Goal: Task Accomplishment & Management: Manage account settings

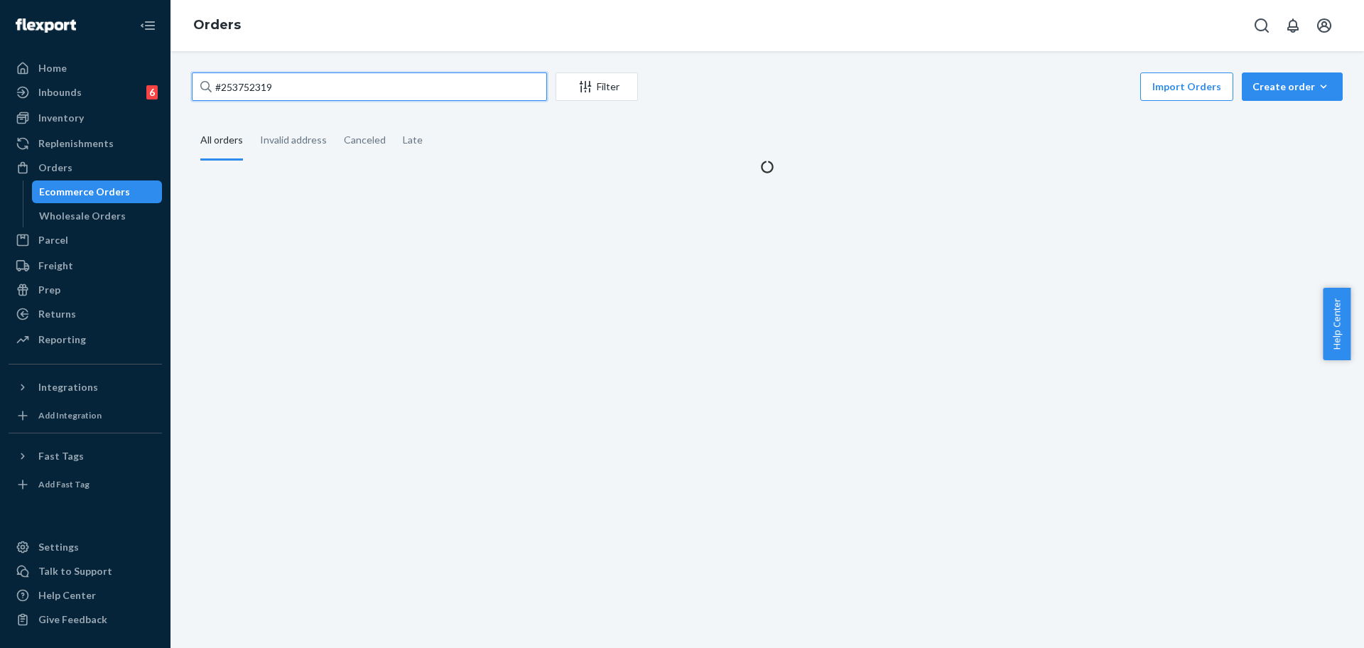
click at [332, 81] on input "#253752319" at bounding box center [369, 86] width 355 height 28
paste input "254568592"
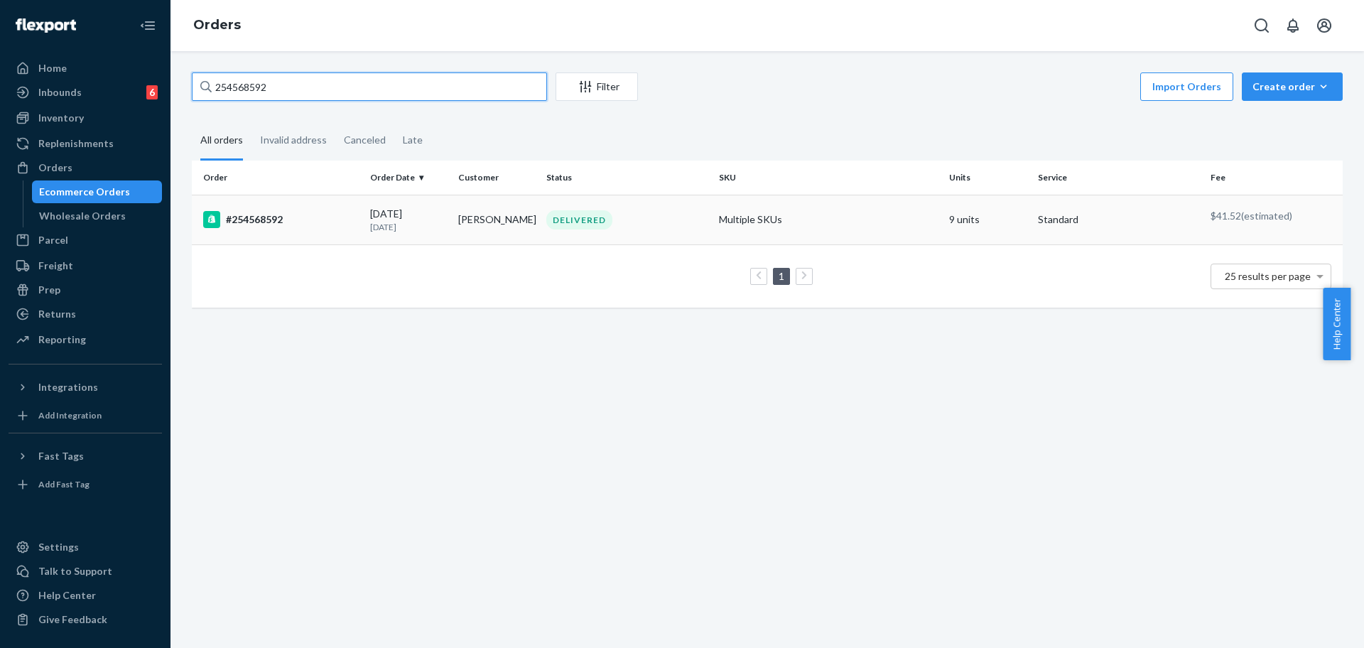
type input "254568592"
click at [944, 214] on td "9 units" at bounding box center [988, 220] width 88 height 50
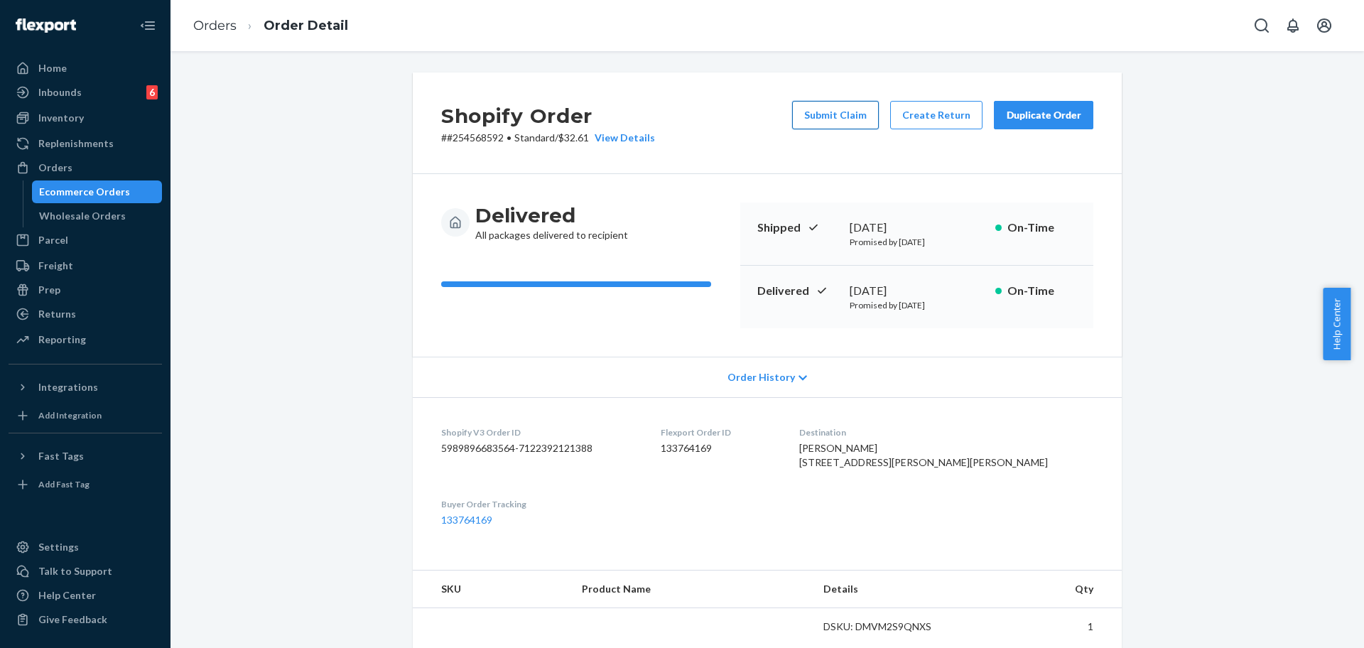
click at [824, 115] on button "Submit Claim" at bounding box center [835, 115] width 87 height 28
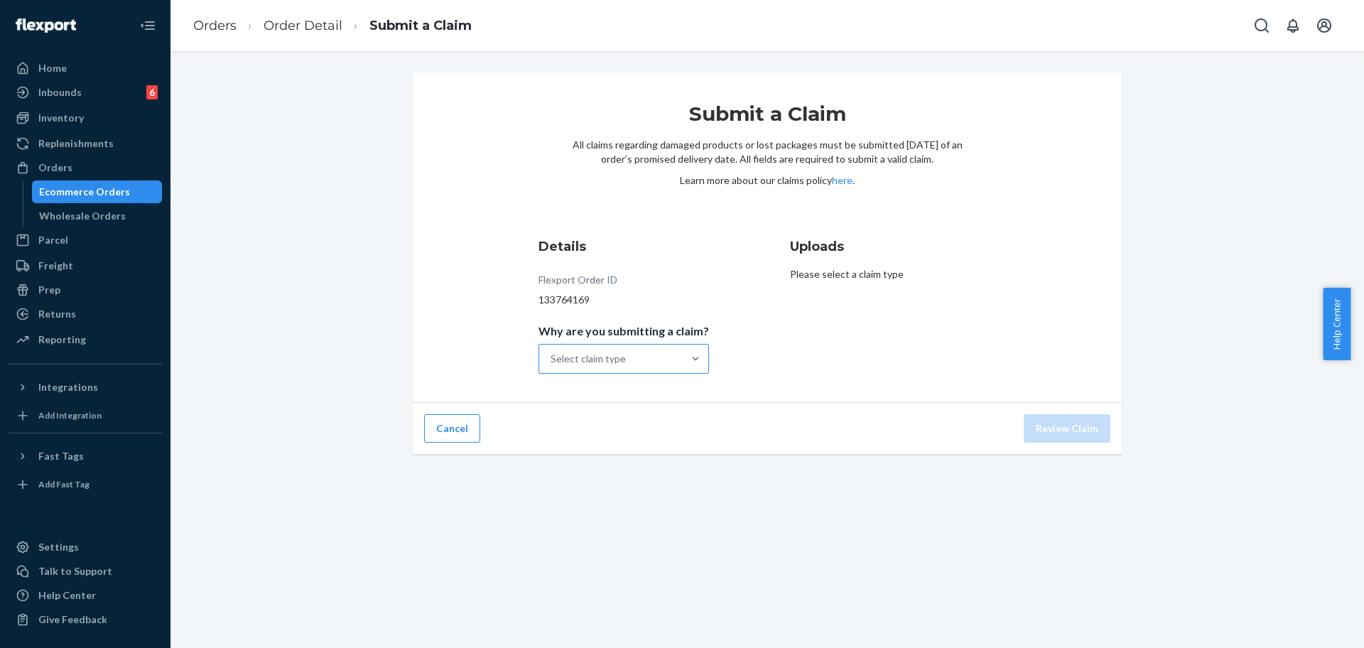
click at [673, 352] on div "Select claim type" at bounding box center [611, 359] width 144 height 28
click at [552, 352] on input "Why are you submitting a claim? Select claim type" at bounding box center [551, 359] width 1 height 14
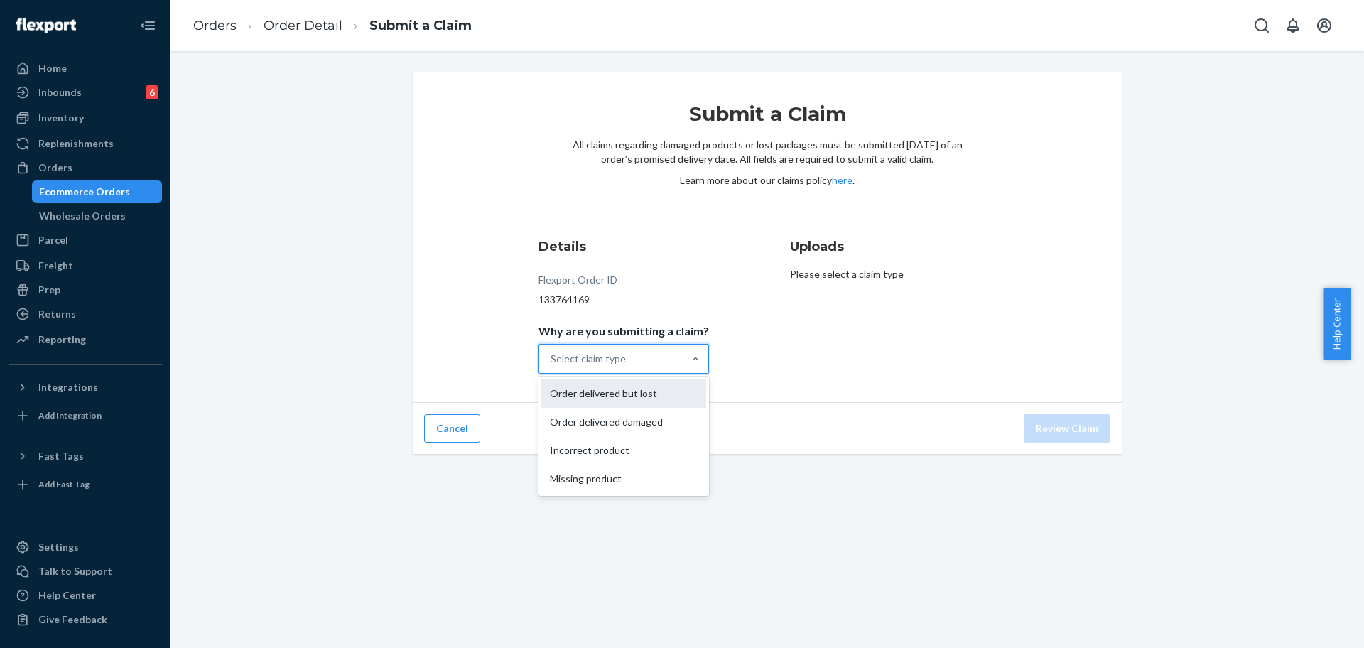
click at [657, 394] on div "Order delivered but lost" at bounding box center [623, 393] width 165 height 28
click at [552, 366] on input "Why are you submitting a claim? option Order delivered but lost focused, 1 of 4…" at bounding box center [551, 359] width 1 height 14
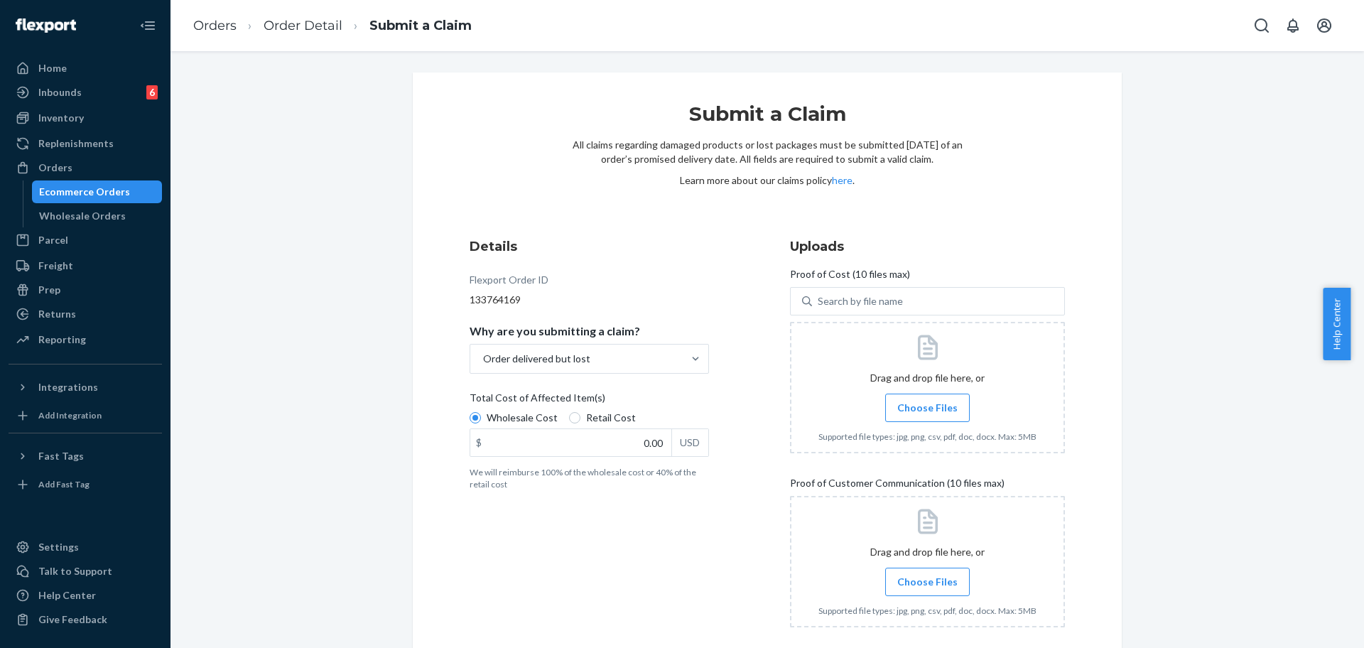
drag, startPoint x: 1270, startPoint y: 430, endPoint x: 1270, endPoint y: 408, distance: 22.0
click at [1270, 430] on div "Submit a Claim All claims regarding damaged products or lost packages must be s…" at bounding box center [767, 395] width 1172 height 647
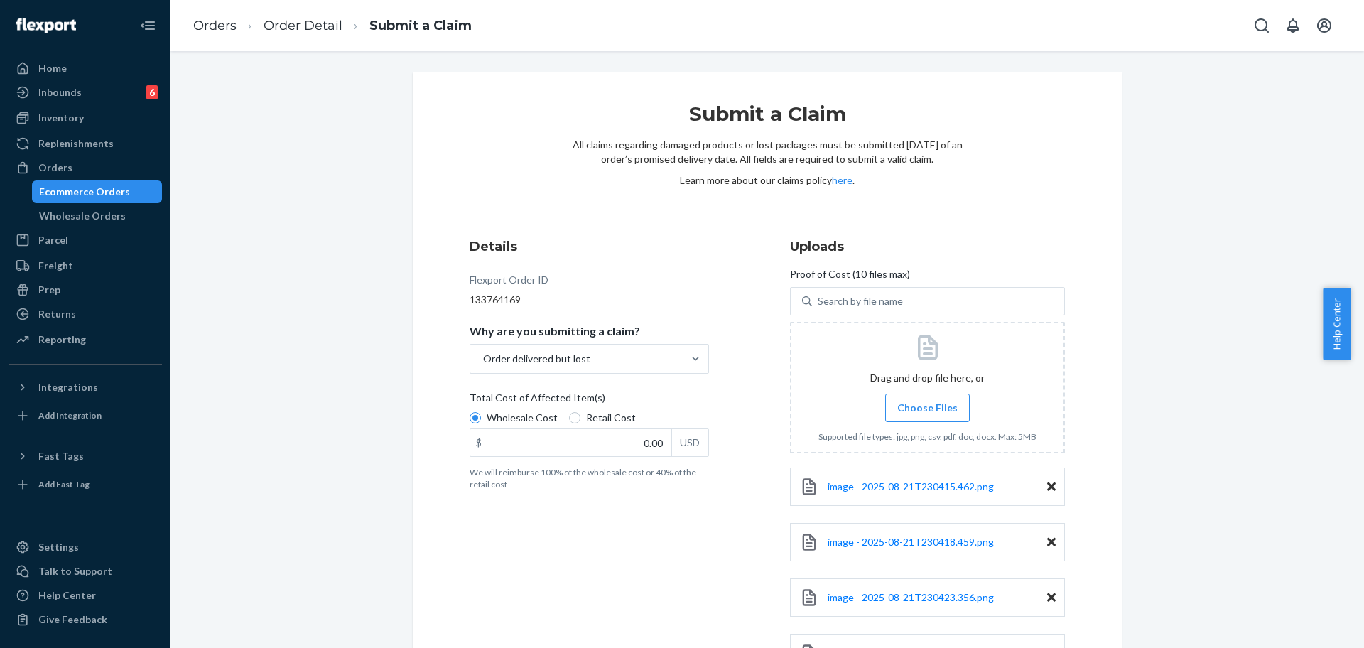
drag, startPoint x: 1363, startPoint y: 335, endPoint x: 1363, endPoint y: 470, distance: 134.3
click at [1363, 470] on body "Home Inbounds 6 Shipping Plans Problems 6 Inventory Products Replenishments Ord…" at bounding box center [682, 324] width 1364 height 648
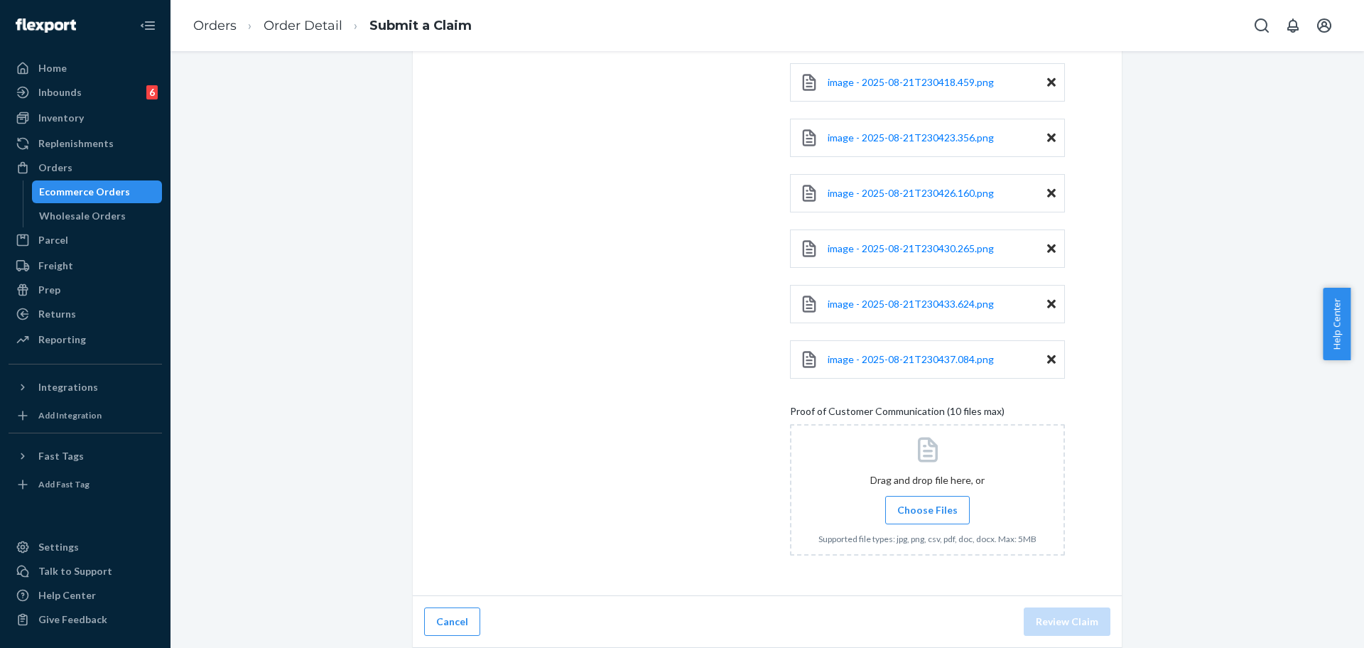
click at [1089, 454] on div "Submit a Claim All claims regarding damaged products or lost packages must be s…" at bounding box center [767, 104] width 709 height 983
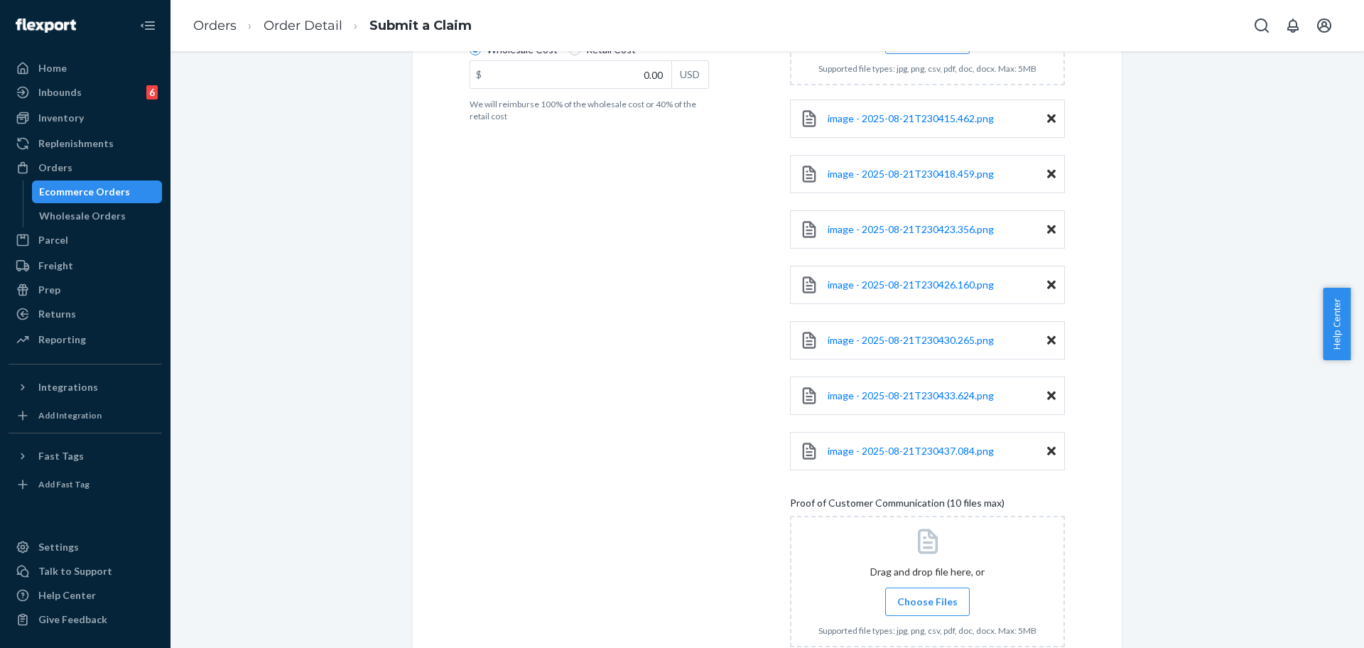
scroll to position [337, 0]
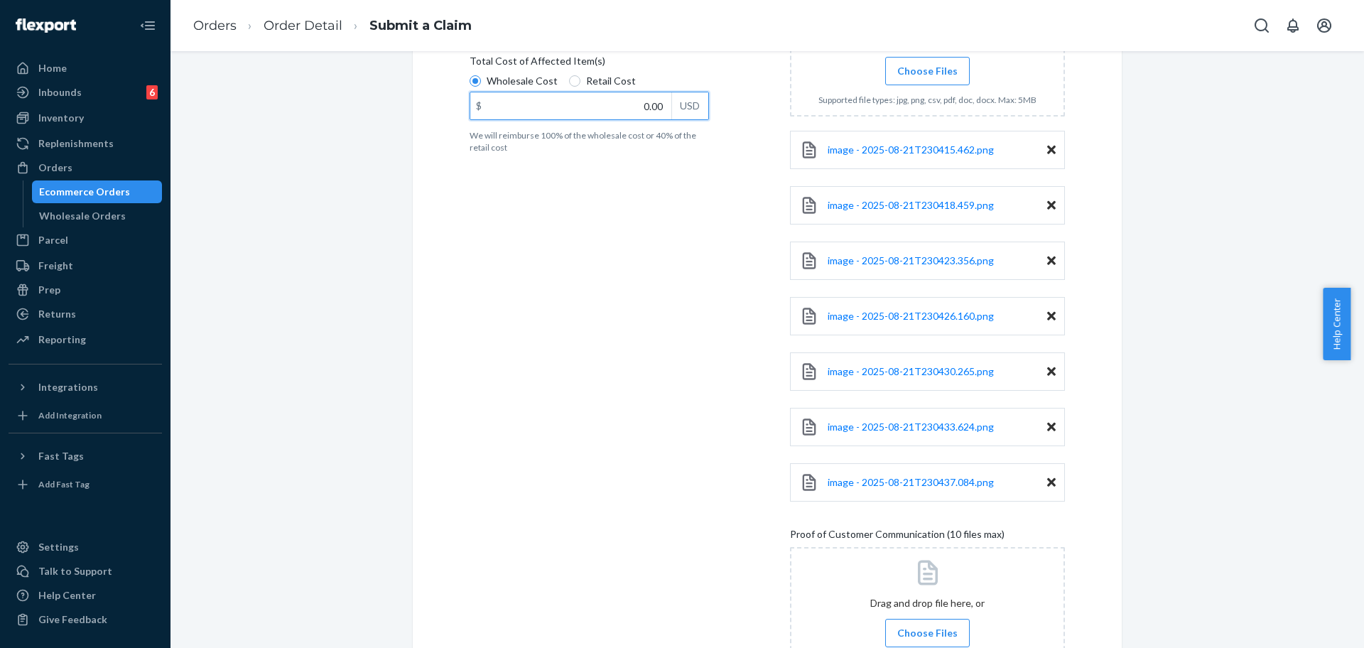
click at [625, 101] on input "0.00" at bounding box center [570, 105] width 201 height 27
type input "272.00"
click at [1349, 205] on div "Submit a Claim All claims regarding damaged products or lost packages must be s…" at bounding box center [768, 349] width 1194 height 597
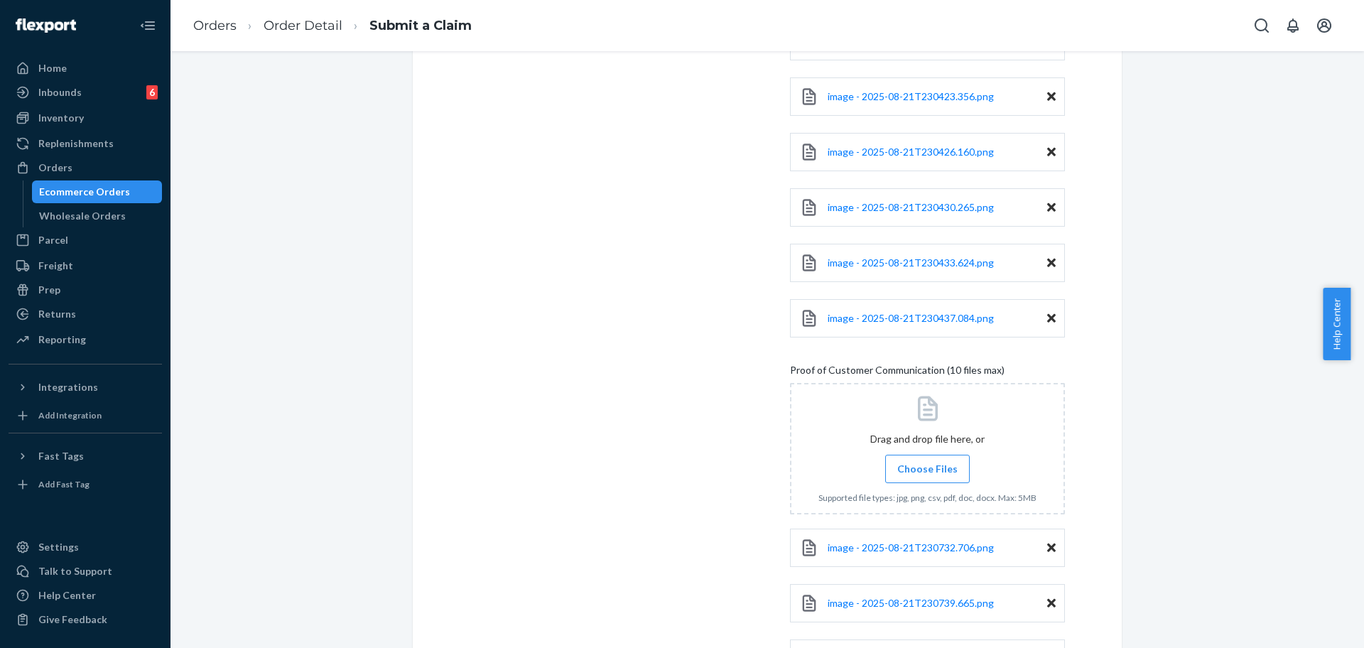
scroll to position [681, 0]
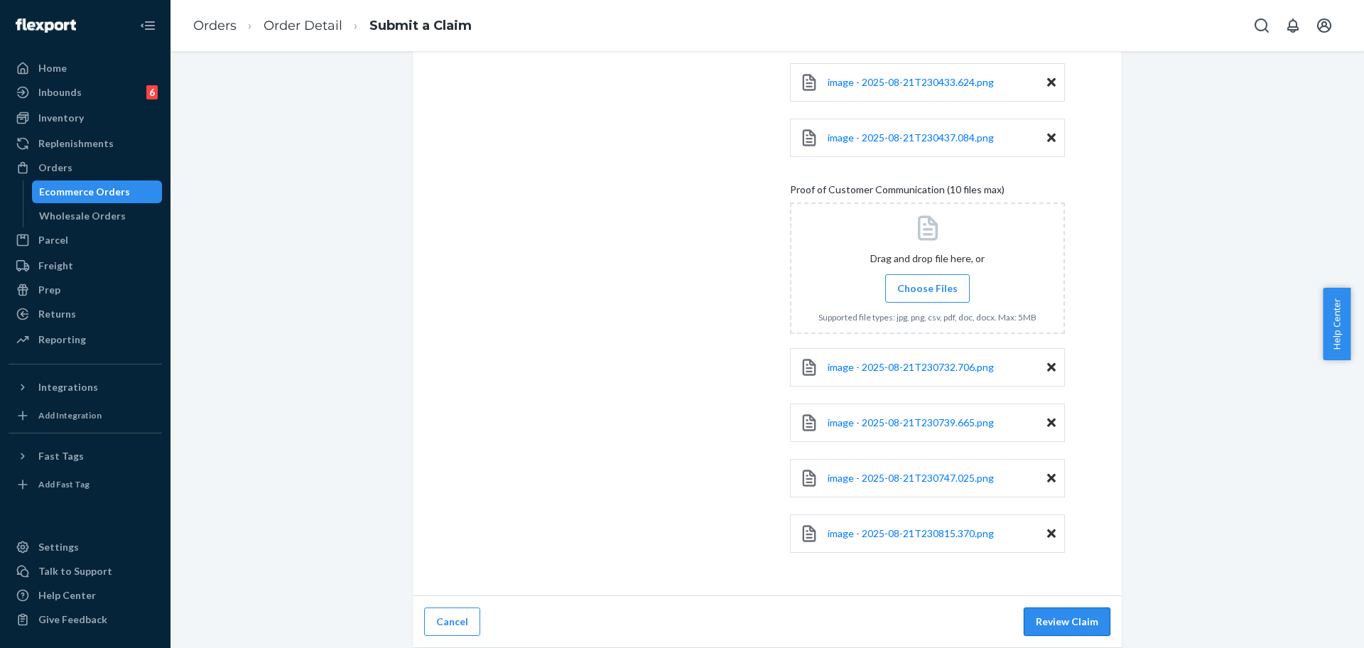
click at [1098, 627] on button "Review Claim" at bounding box center [1067, 621] width 87 height 28
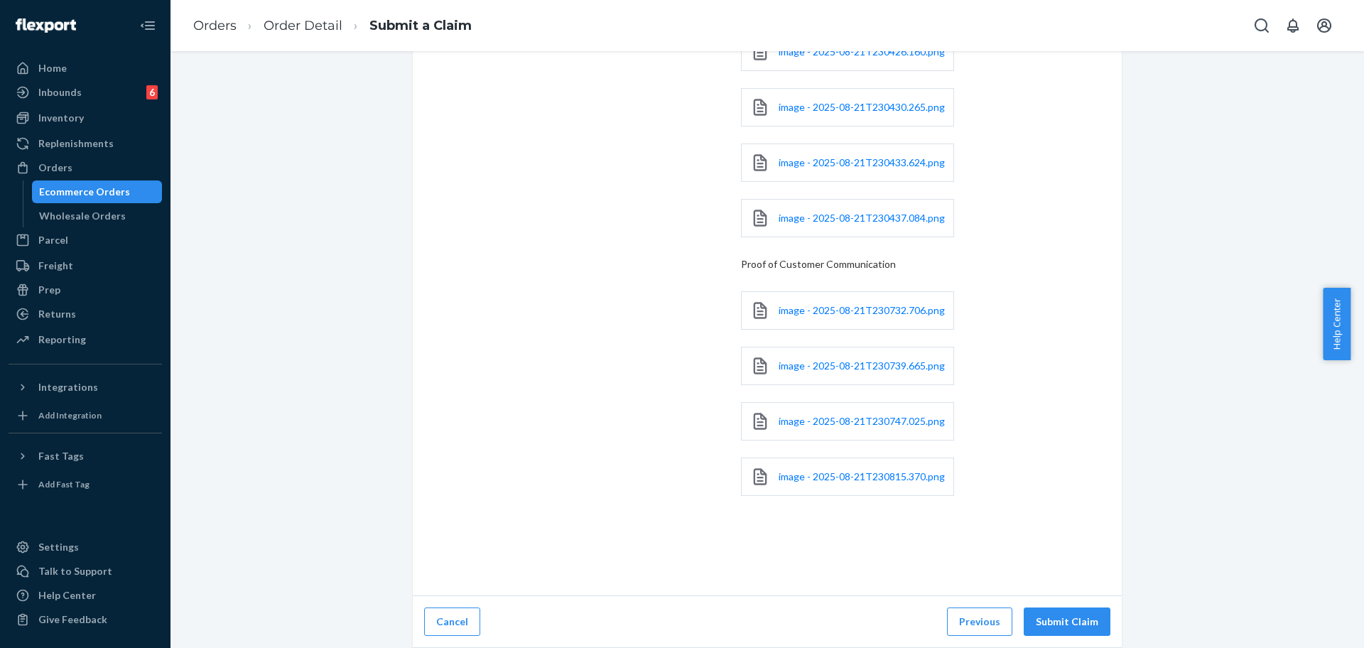
scroll to position [384, 0]
click at [1080, 620] on button "Submit Claim" at bounding box center [1067, 621] width 87 height 28
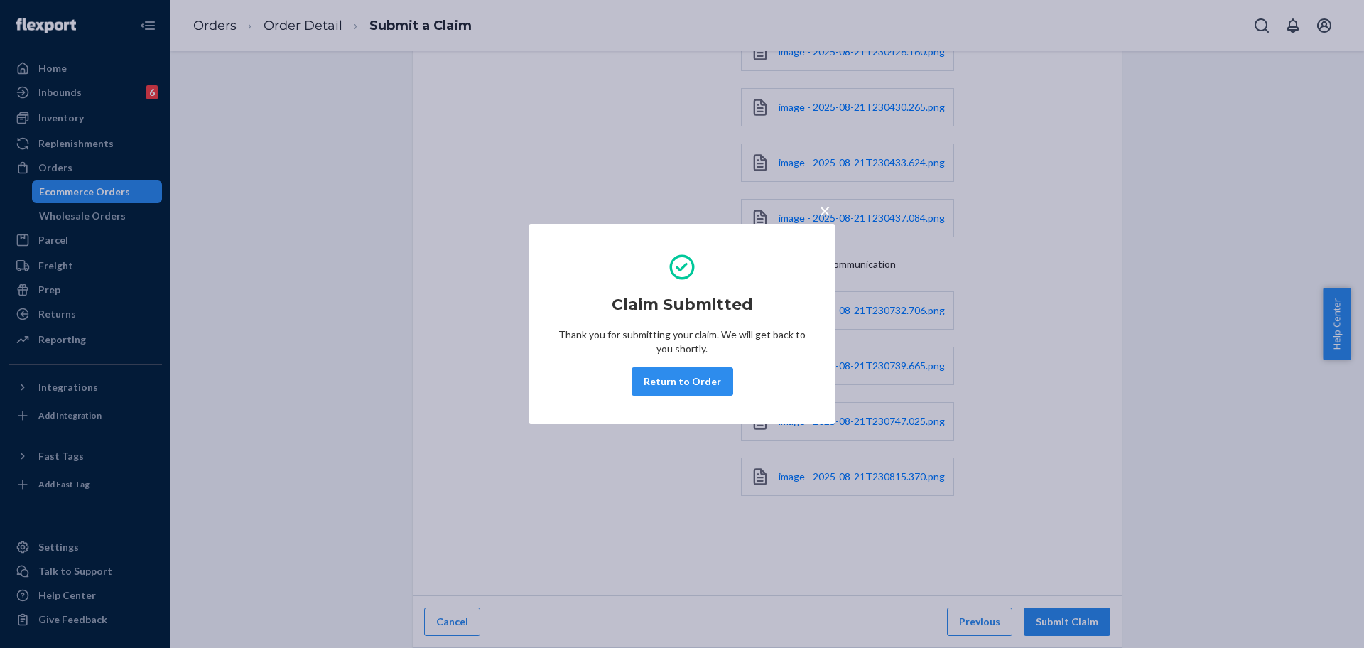
click at [736, 381] on div "Claim Submitted Thank you for submitting your claim. We will get back to you sh…" at bounding box center [682, 324] width 249 height 155
click at [681, 381] on button "Return to Order" at bounding box center [683, 381] width 102 height 28
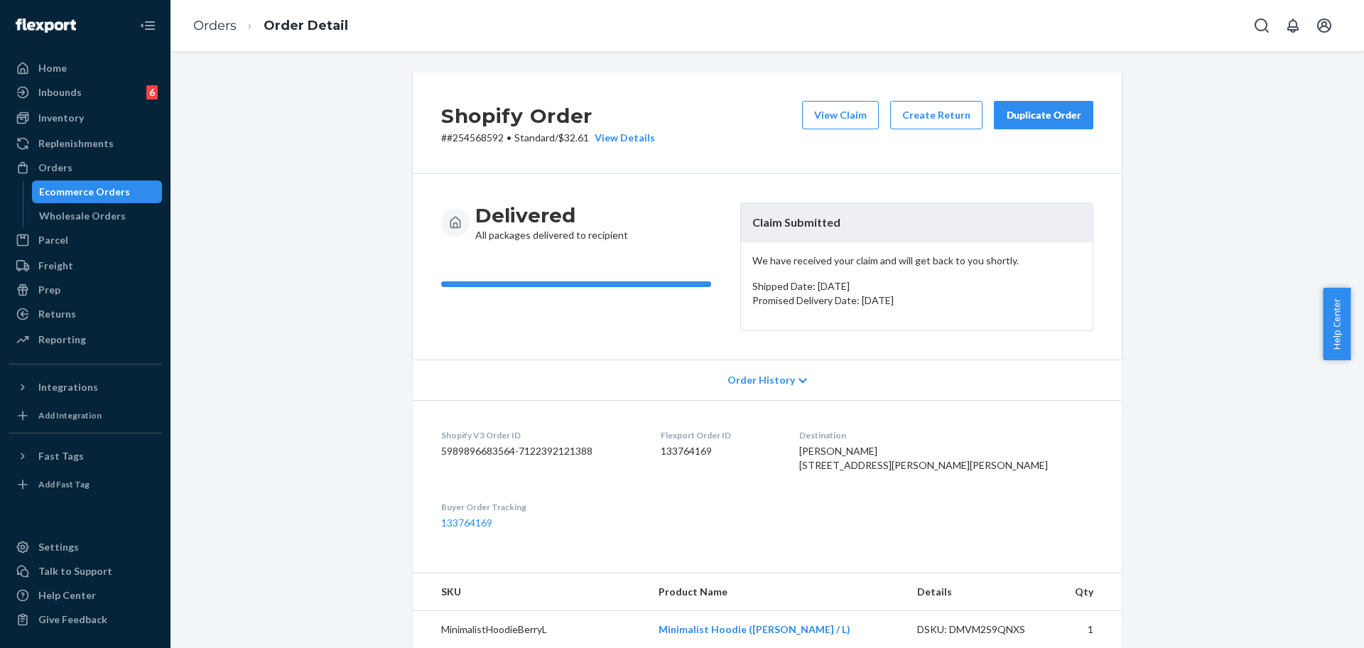
click at [480, 135] on p "# #254568592 • Standard / $32.61 View Details" at bounding box center [548, 138] width 214 height 14
copy p "254568592"
click at [97, 164] on div "Orders" at bounding box center [85, 168] width 151 height 20
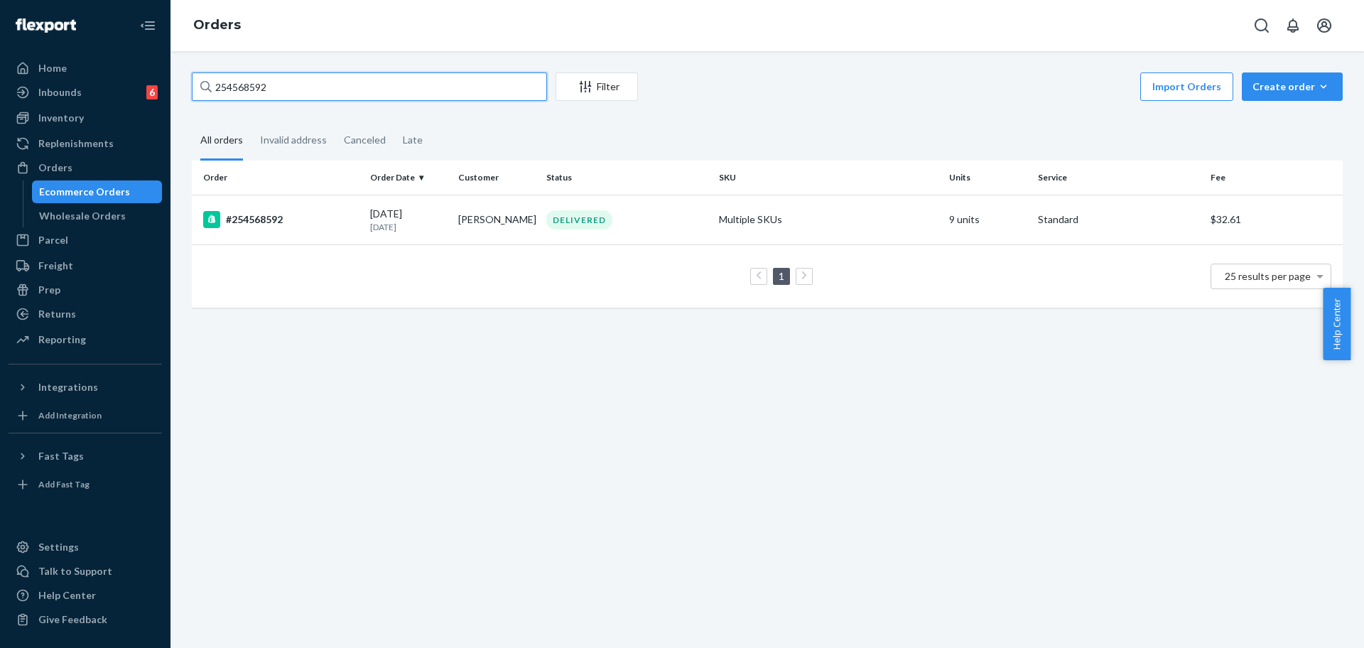
click at [414, 75] on input "254568592" at bounding box center [369, 86] width 355 height 28
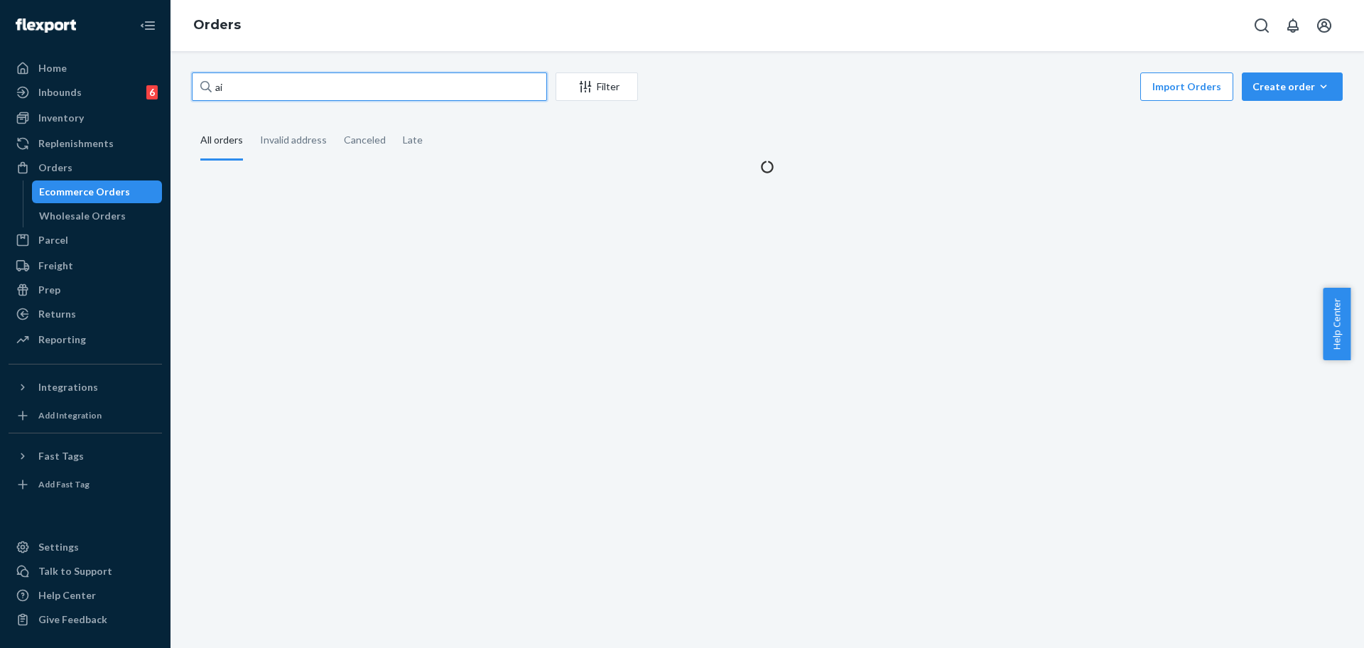
type input "a"
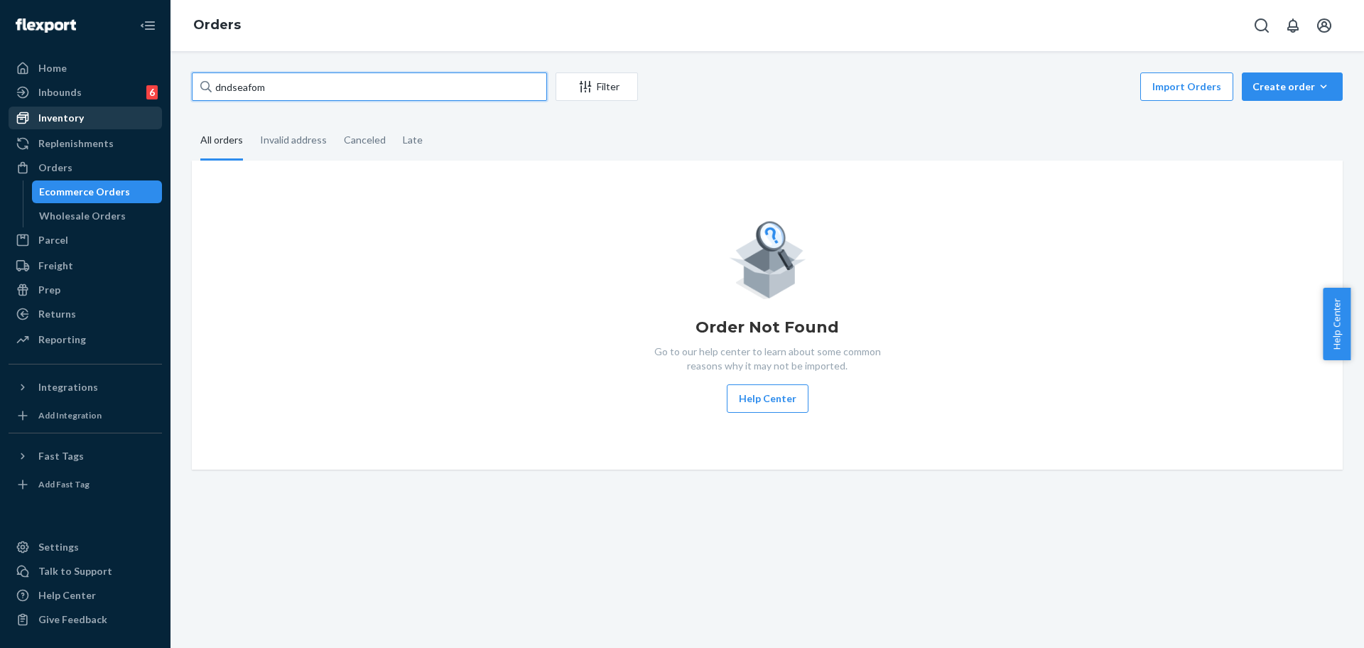
type input "dndseafom"
click at [111, 115] on div "Inventory" at bounding box center [85, 118] width 151 height 20
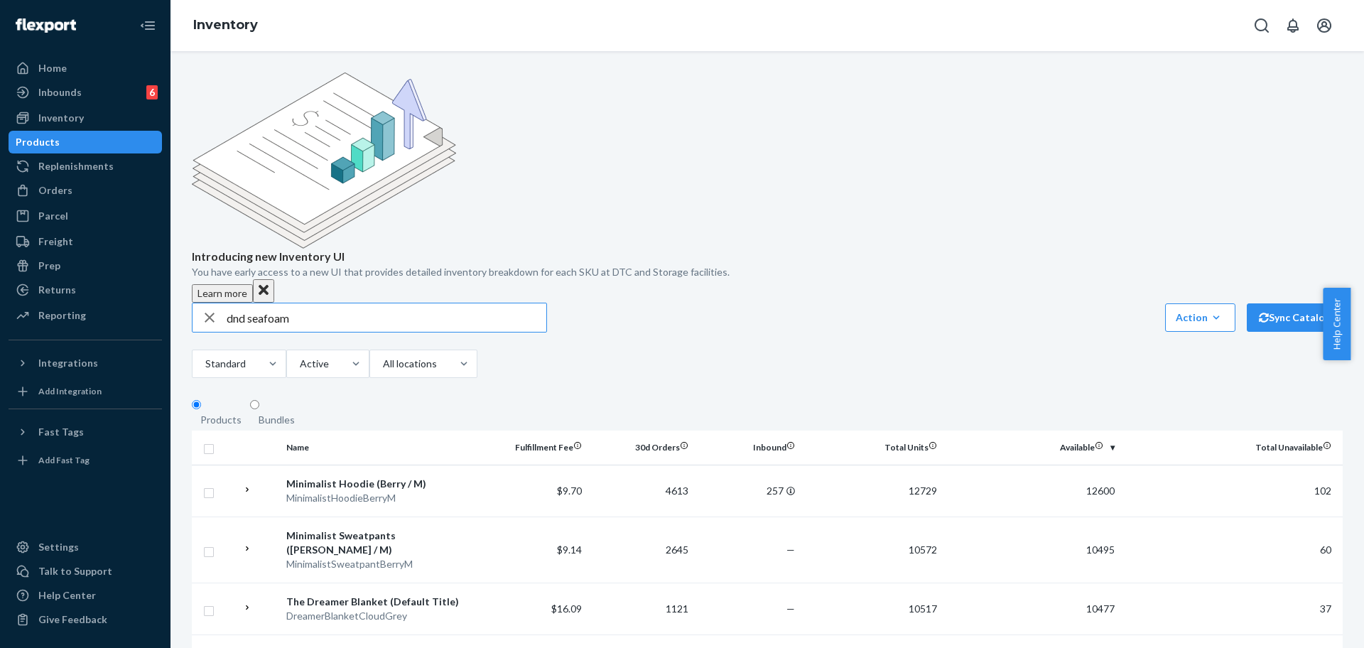
type input "dnd seafoam"
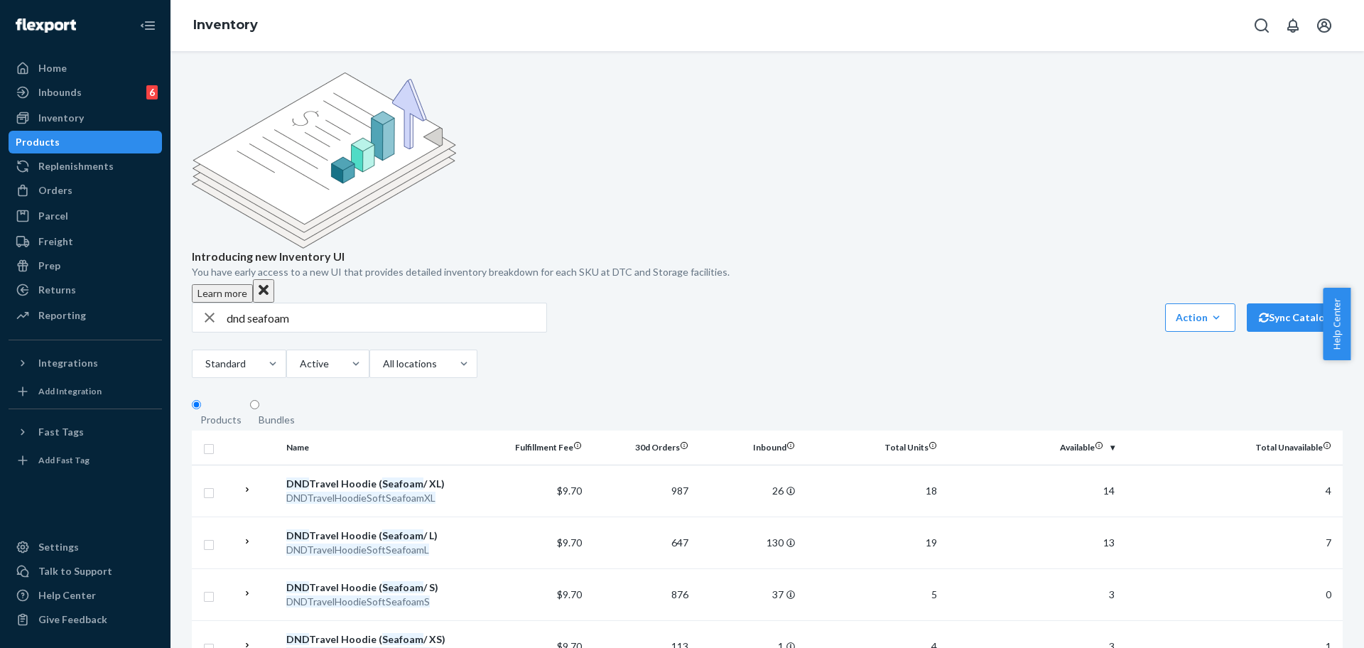
drag, startPoint x: 1363, startPoint y: 351, endPoint x: 1363, endPoint y: 399, distance: 47.6
click at [1363, 399] on body "Home Inbounds 6 Shipping Plans Problems 6 Inventory Products Replenishments Ord…" at bounding box center [682, 324] width 1364 height 648
click at [66, 192] on div "Orders" at bounding box center [55, 190] width 34 height 14
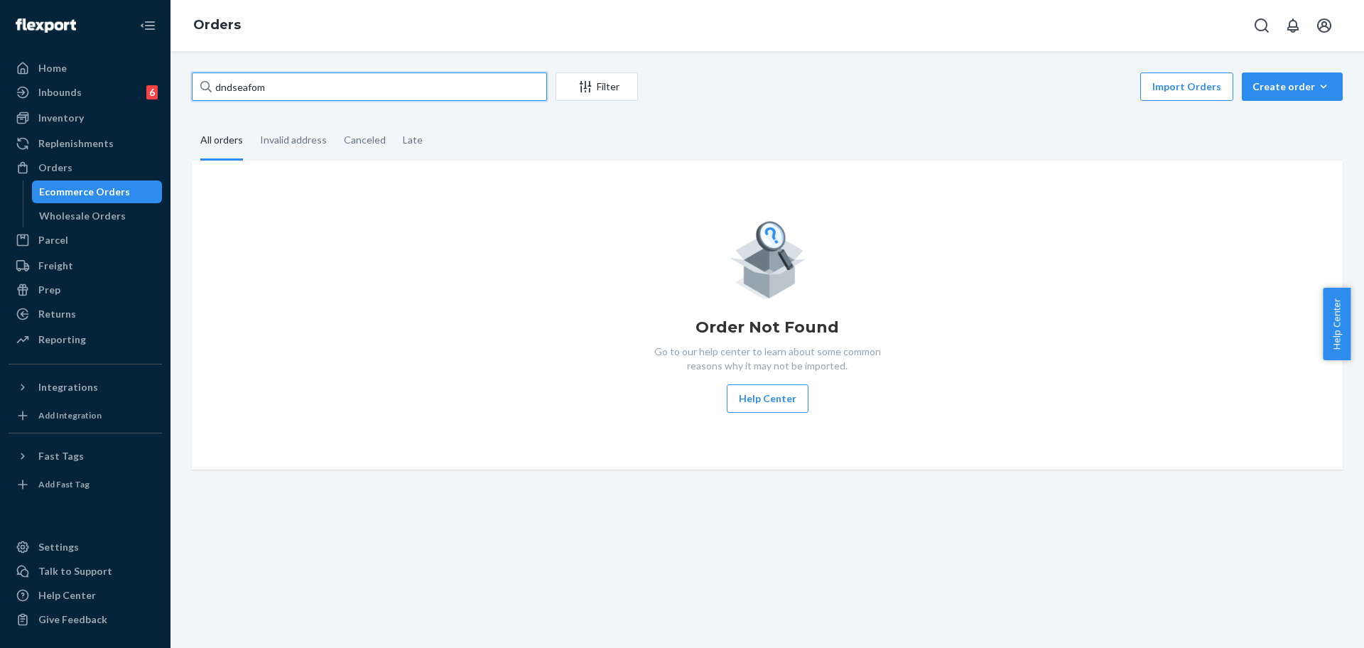
click at [404, 77] on input "dndseafom" at bounding box center [369, 86] width 355 height 28
click at [397, 87] on input "dndseafom" at bounding box center [369, 86] width 355 height 28
paste input "253567117"
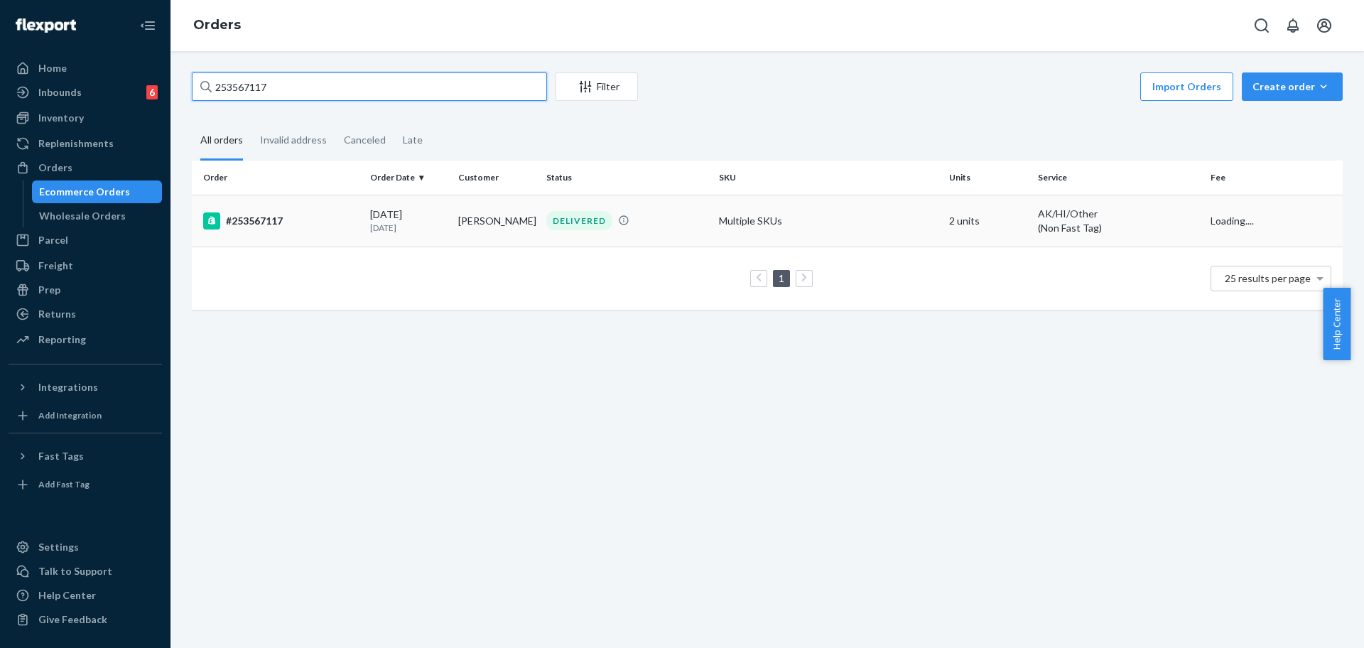
type input "253567117"
click at [806, 227] on td "Multiple SKUs" at bounding box center [828, 221] width 230 height 52
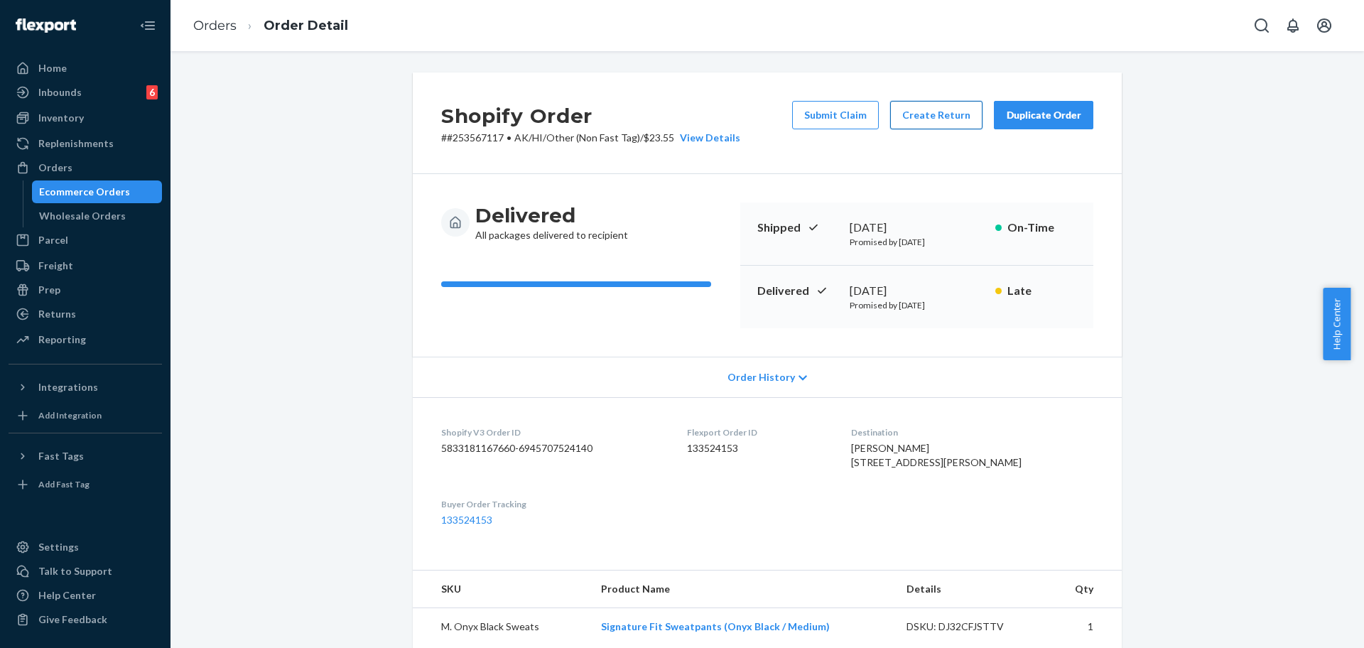
click at [920, 119] on button "Create Return" at bounding box center [936, 115] width 92 height 28
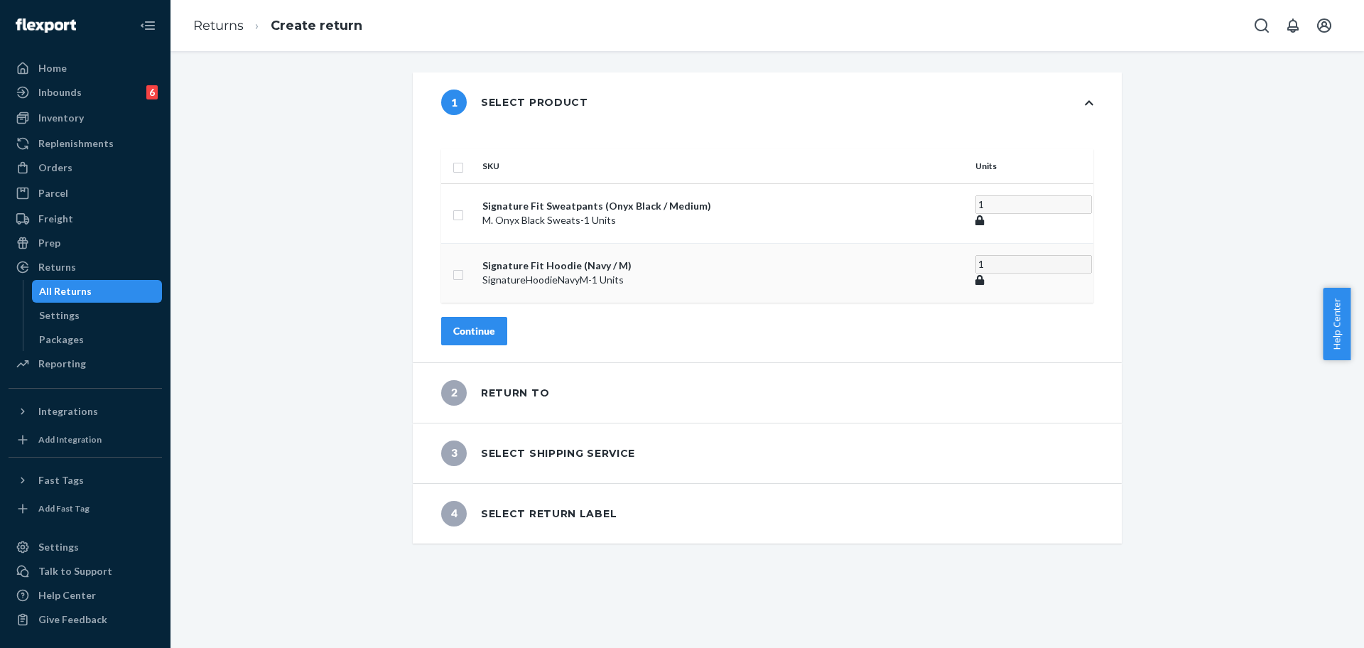
click at [464, 266] on input "checkbox" at bounding box center [458, 273] width 11 height 15
checkbox input "true"
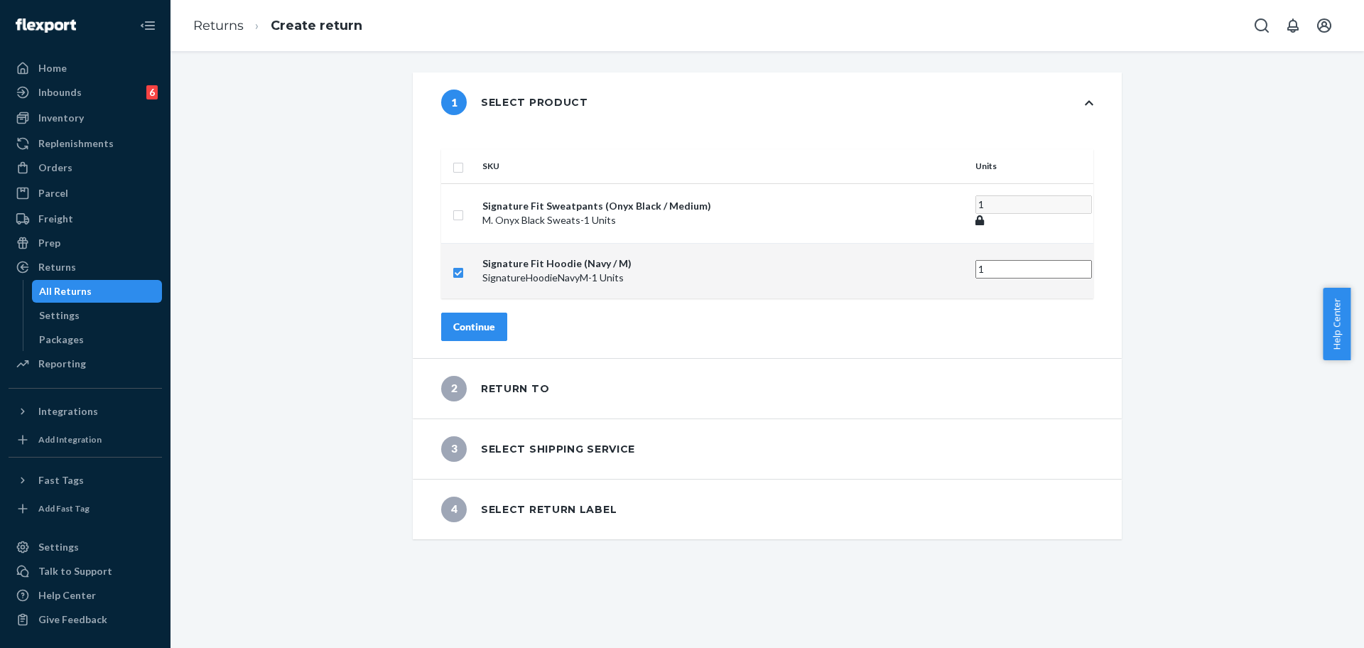
click at [495, 320] on div "Continue" at bounding box center [474, 327] width 42 height 14
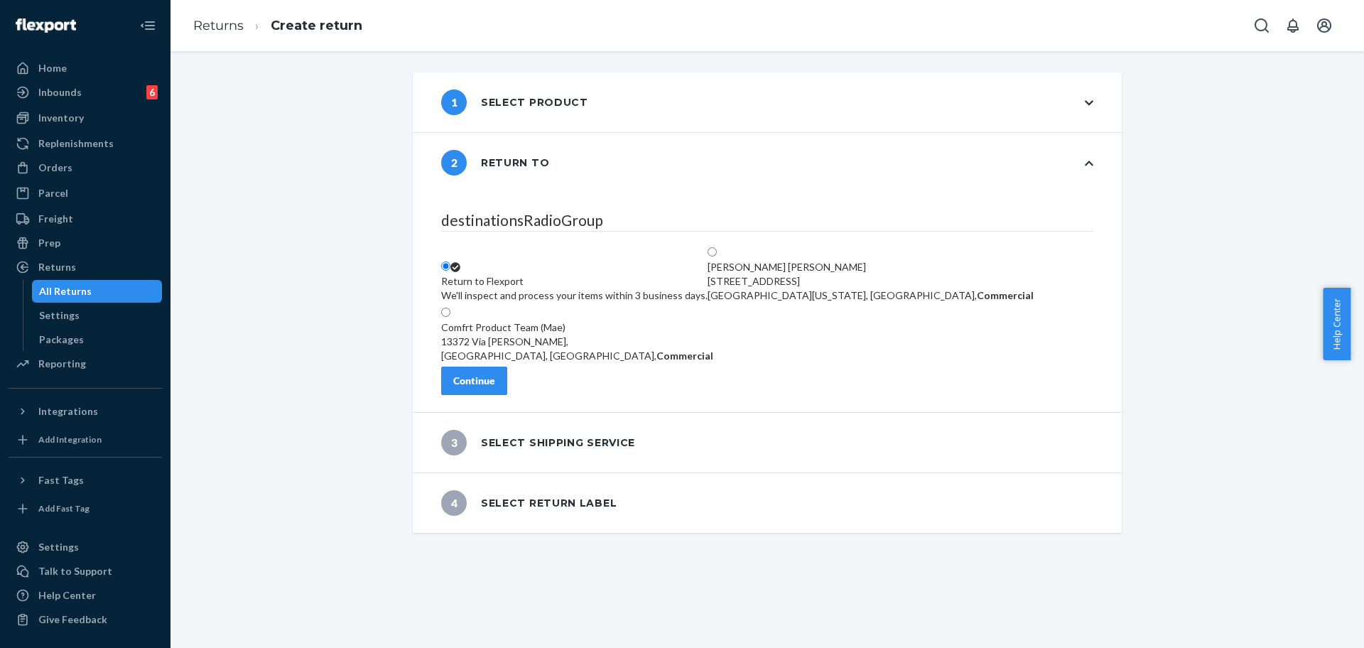
click at [507, 379] on button "Continue" at bounding box center [474, 381] width 66 height 28
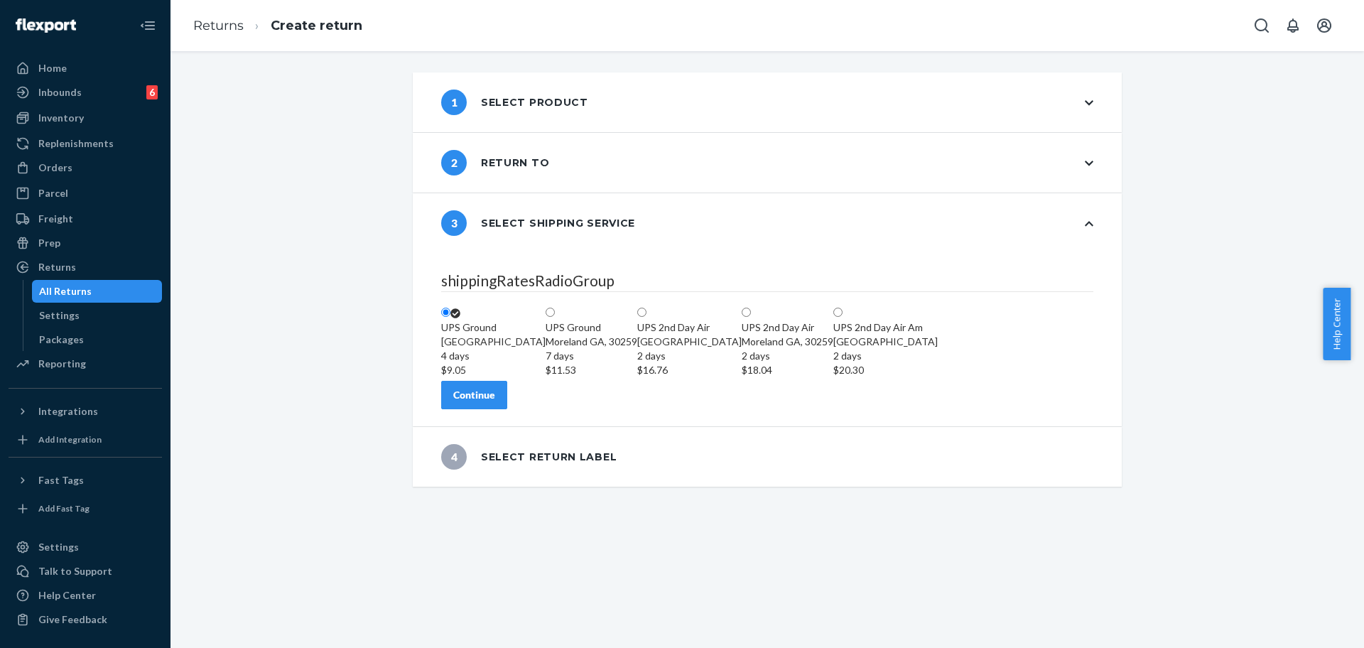
click at [507, 409] on button "Continue" at bounding box center [474, 395] width 66 height 28
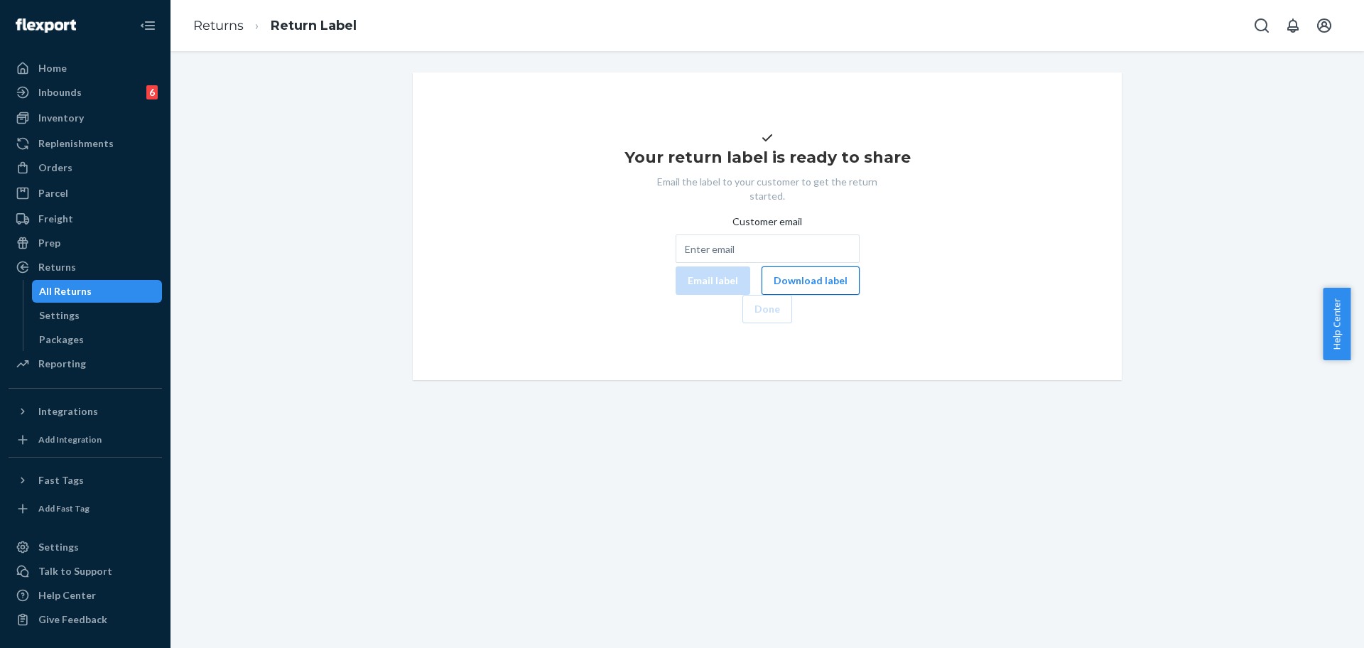
click at [762, 295] on button "Download label" at bounding box center [811, 280] width 98 height 28
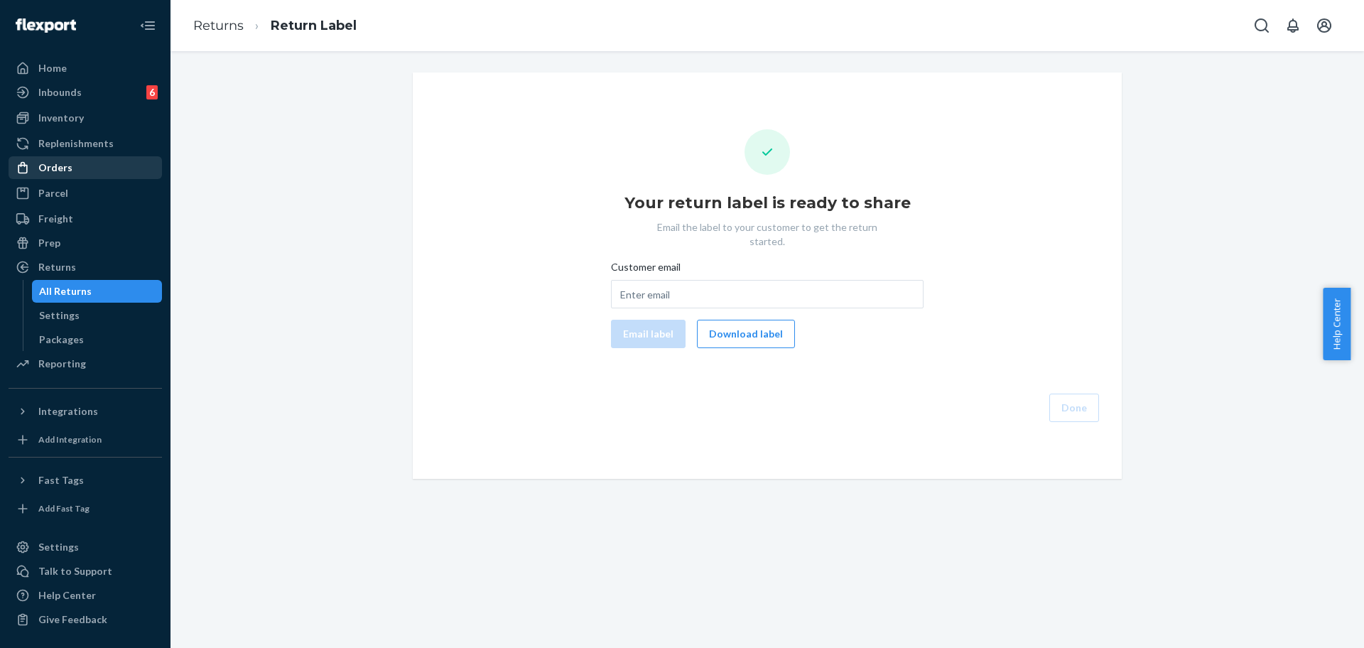
click at [83, 174] on div "Orders" at bounding box center [85, 168] width 151 height 20
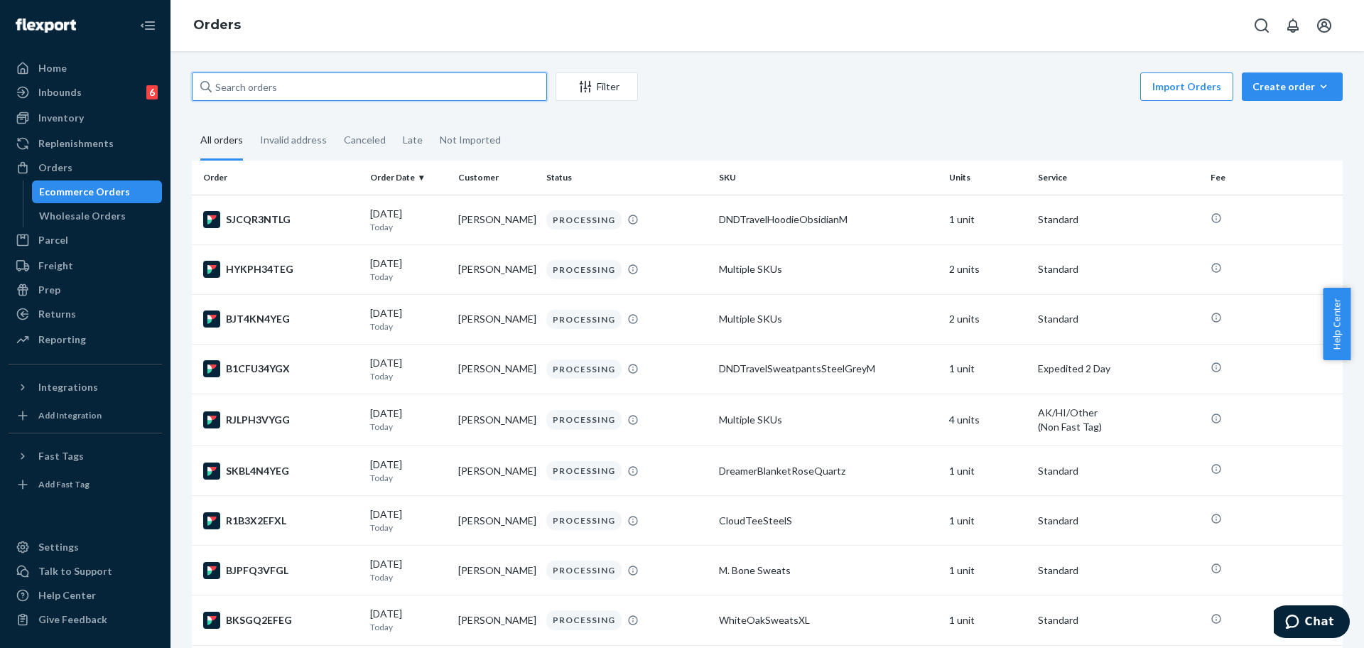
click at [242, 82] on input "text" at bounding box center [369, 86] width 355 height 28
paste input "253346363"
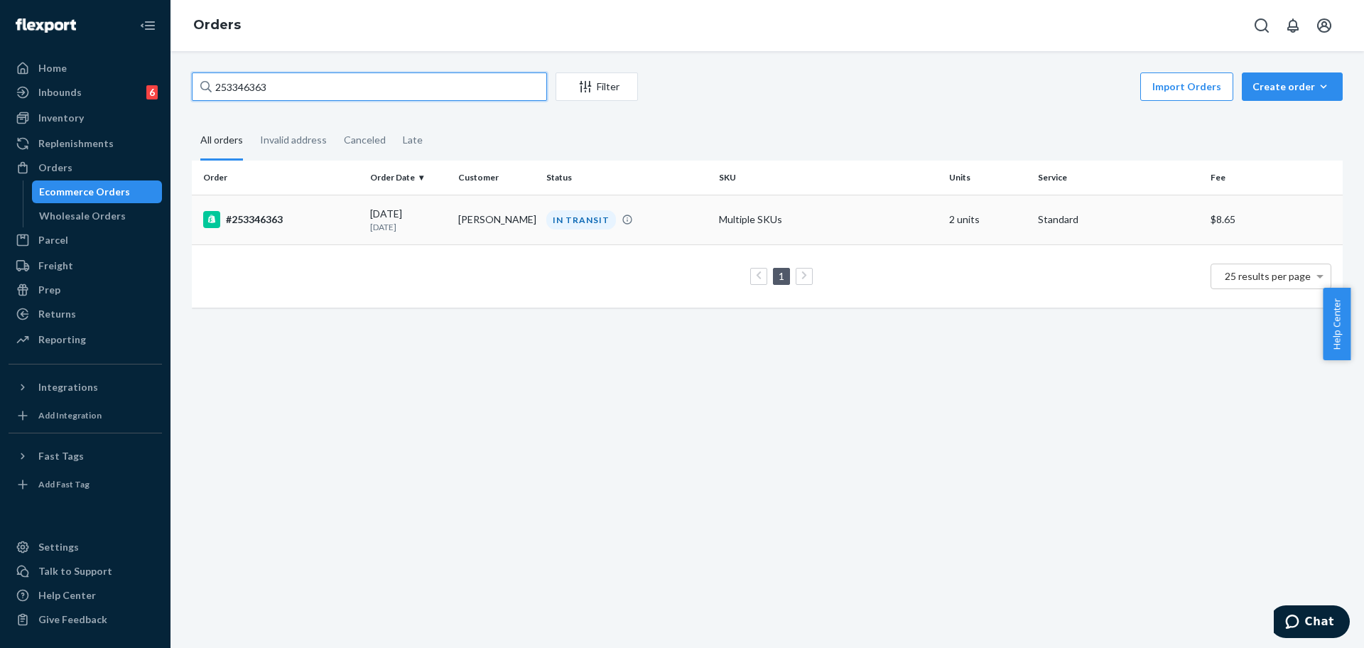
type input "253346363"
click at [825, 220] on td "Multiple SKUs" at bounding box center [828, 220] width 230 height 50
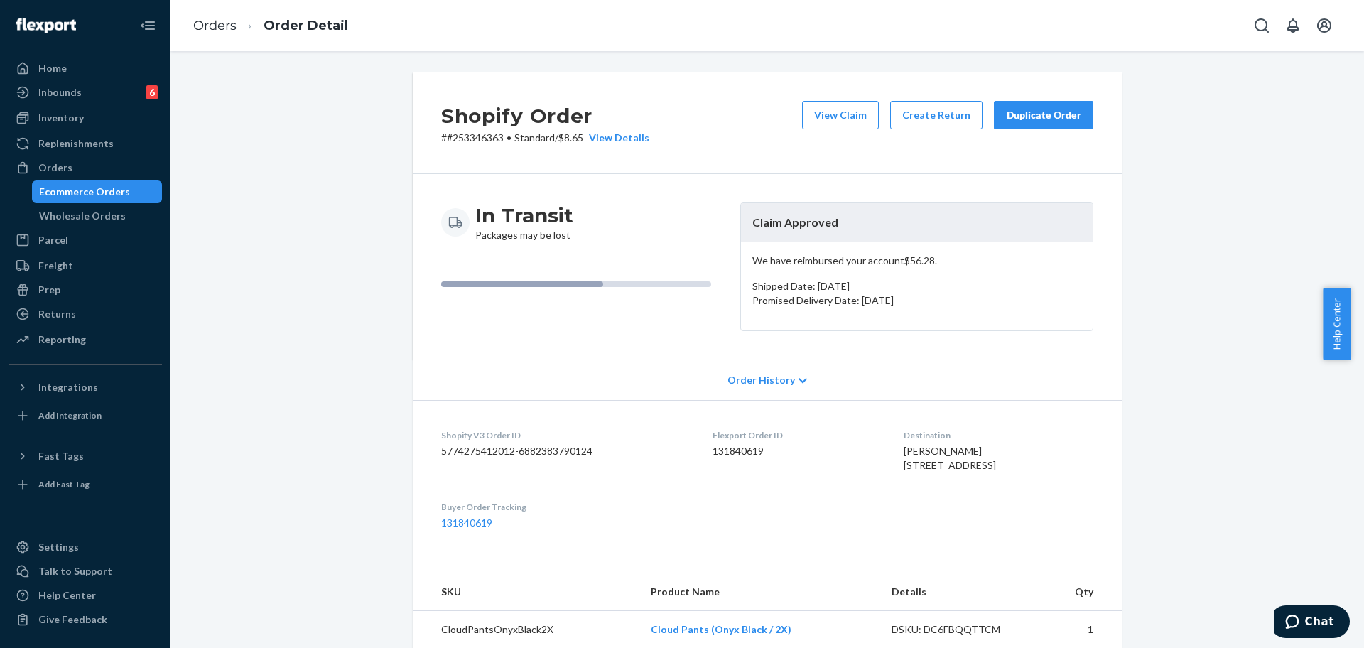
click at [1349, 630] on div "Chat" at bounding box center [1310, 621] width 80 height 33
click at [1339, 629] on button "Chat" at bounding box center [1310, 621] width 80 height 33
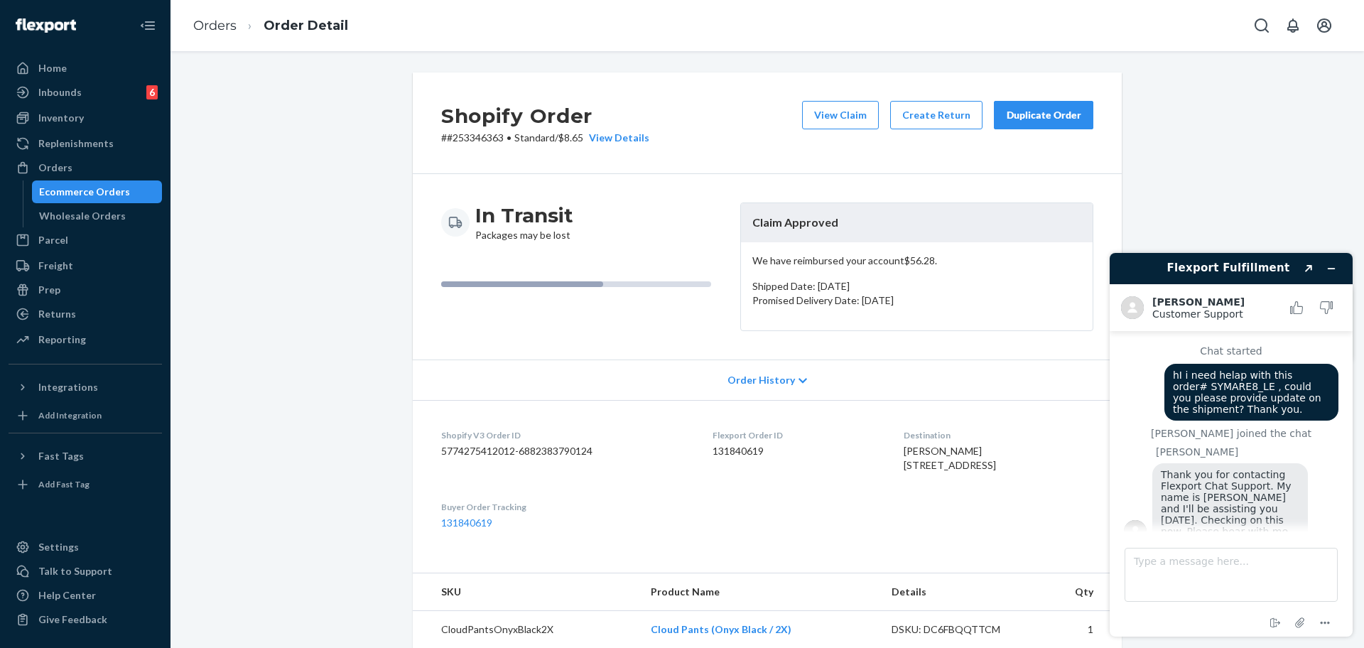
scroll to position [25, 0]
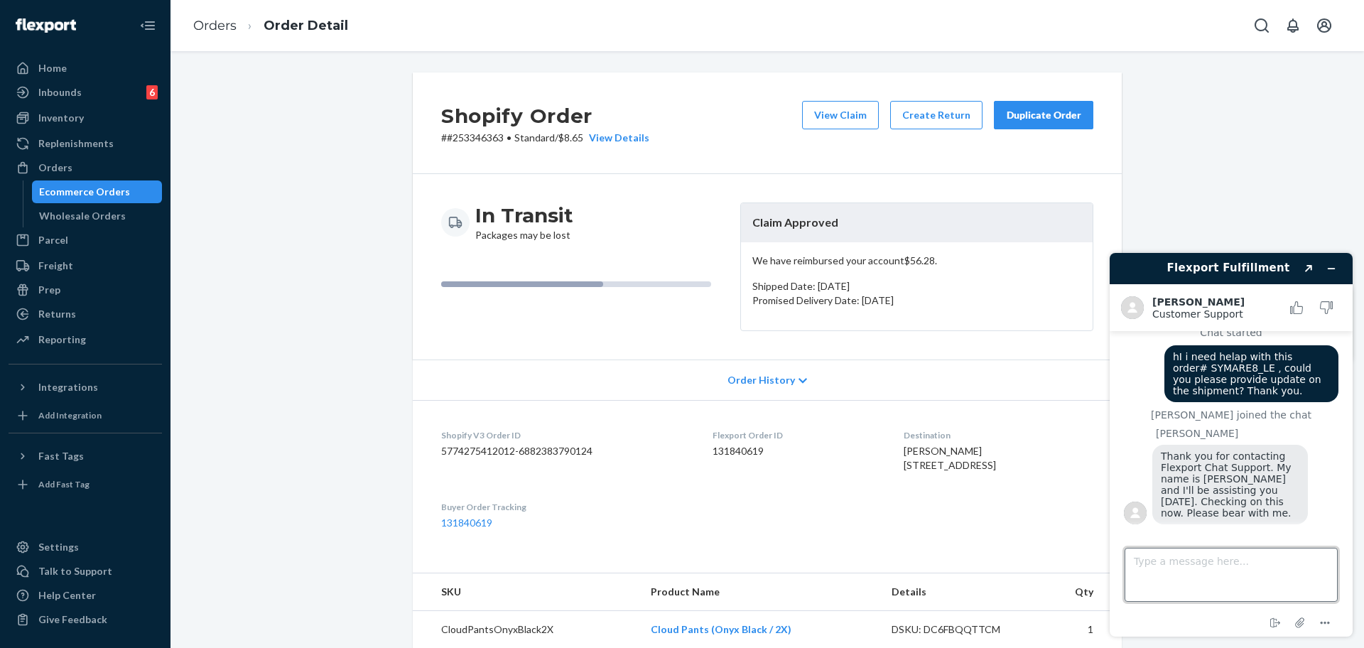
click at [1241, 550] on textarea "Type a message here..." at bounding box center [1231, 575] width 213 height 54
type textarea "no worries."
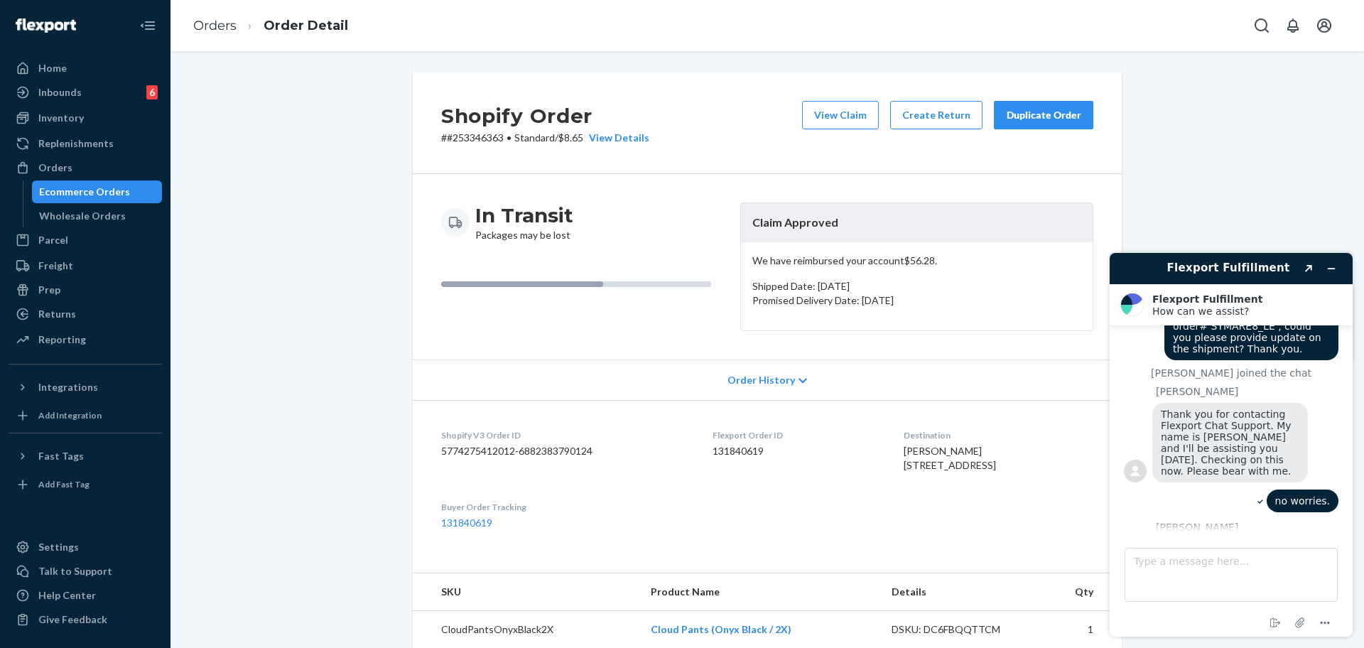
scroll to position [499, 0]
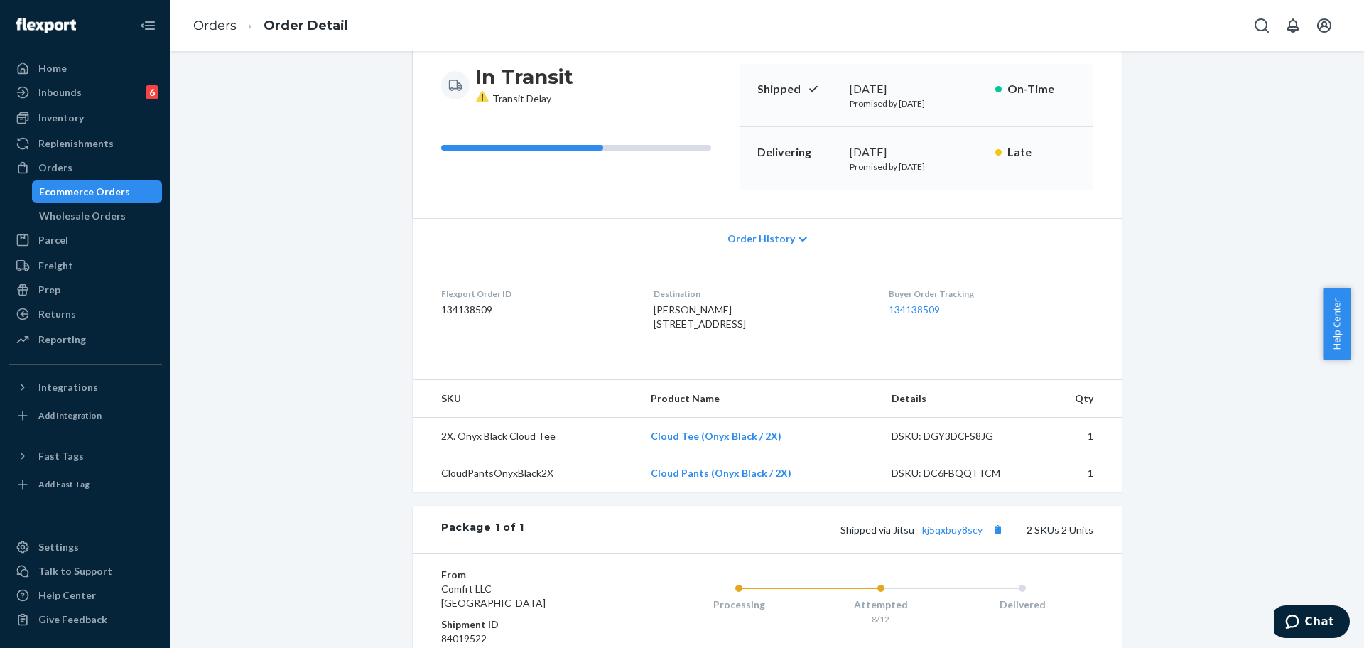
scroll to position [325, 0]
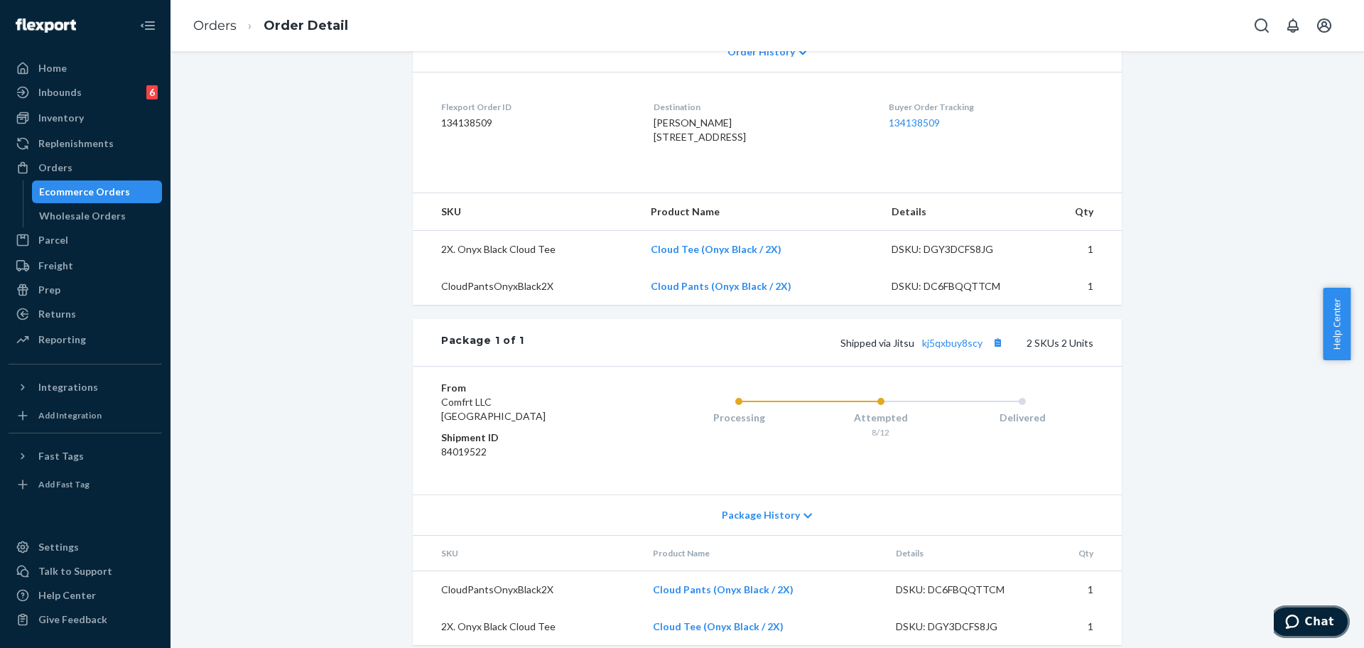
click at [1288, 629] on button "Chat" at bounding box center [1310, 621] width 80 height 33
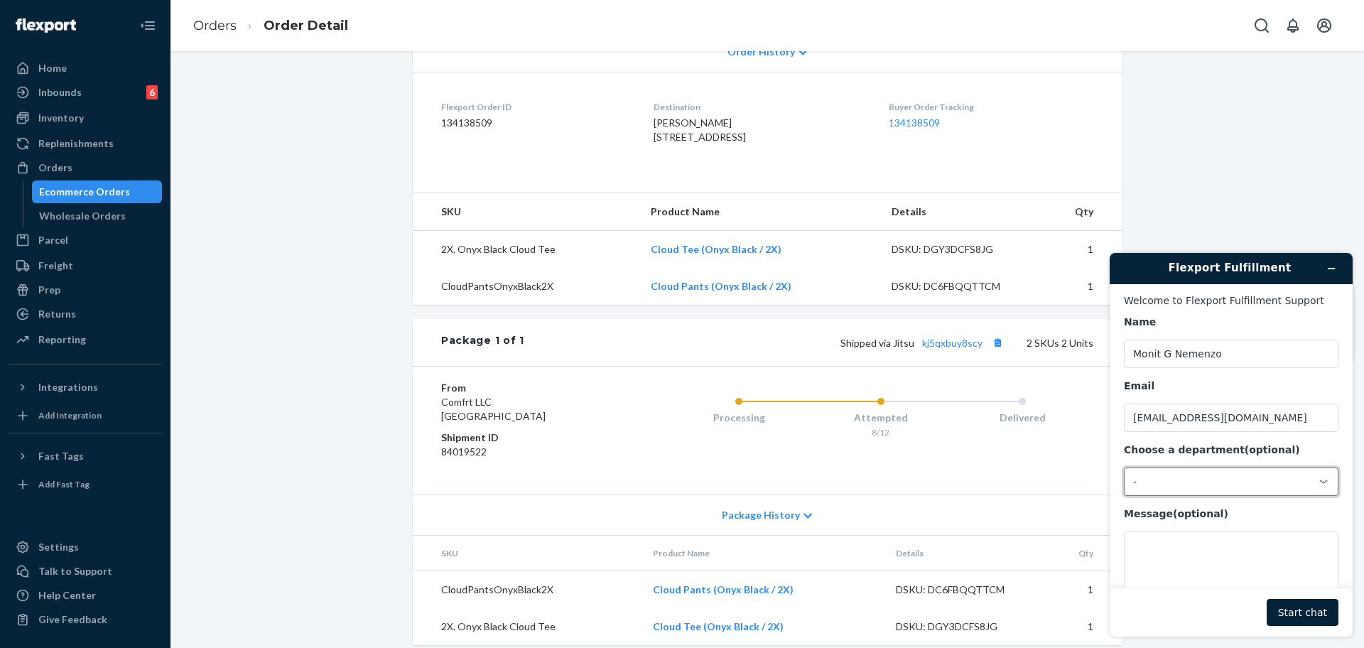
click at [1206, 487] on div "-" at bounding box center [1222, 481] width 179 height 13
click at [1187, 537] on li "Messaging (Chat Team)" at bounding box center [1229, 543] width 209 height 26
click at [1197, 558] on div "Name Monit G Nemenzo Email monit22nemenzo@gmail.com Choose a department (option…" at bounding box center [1231, 463] width 215 height 296
click at [1193, 560] on textarea "Message (optional)" at bounding box center [1231, 571] width 215 height 80
drag, startPoint x: 1363, startPoint y: 357, endPoint x: 1363, endPoint y: 184, distance: 172.7
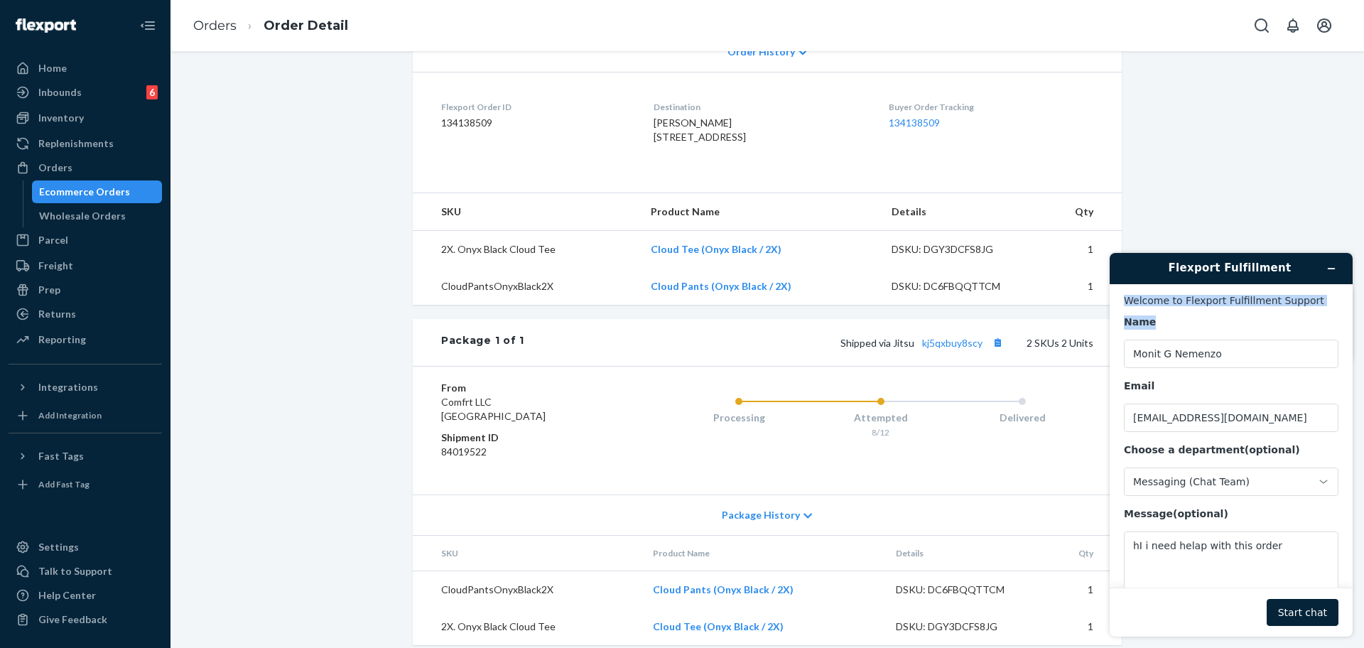
click html "Flexport Fulfillment Welcome to Flexport Fulfillment Support Name Monit G Nemen…"
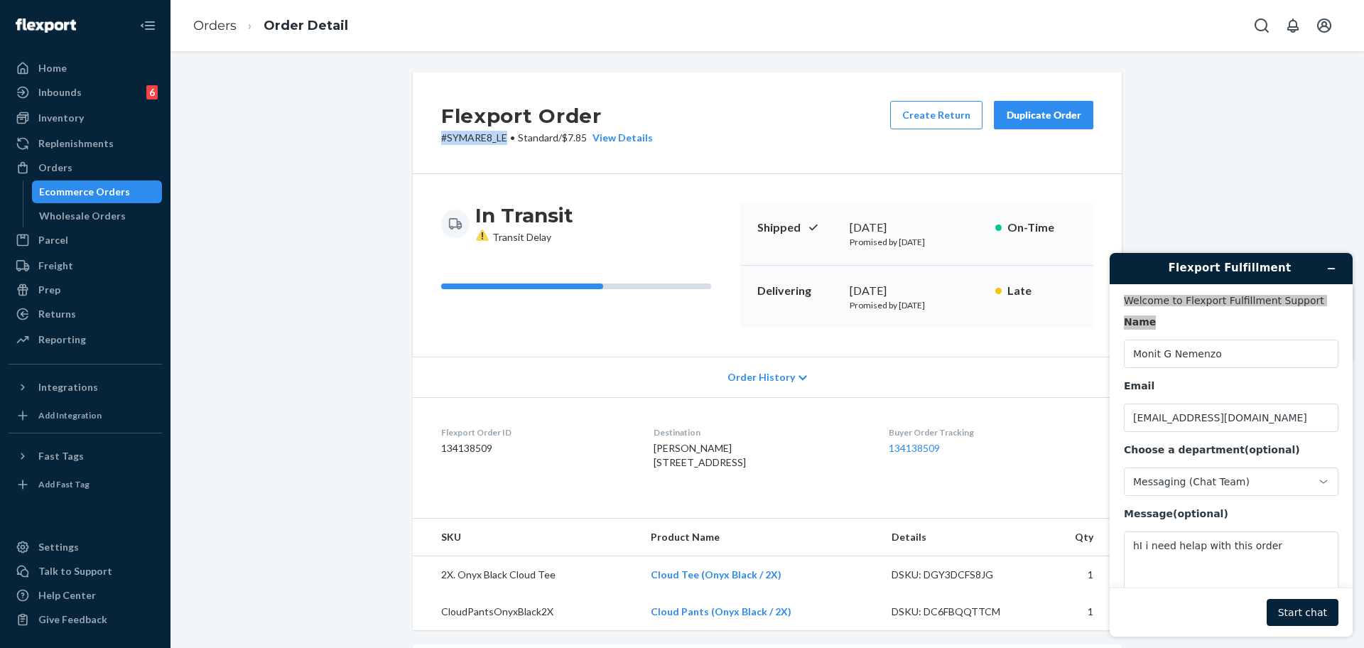
drag, startPoint x: 427, startPoint y: 143, endPoint x: 502, endPoint y: 143, distance: 74.6
click at [502, 143] on div "Flexport Order # SYMARE8_LE • Standard / $7.85 View Details Create Return Dupli…" at bounding box center [767, 123] width 709 height 102
copy p "# SYMARE8_LE"
click at [1280, 553] on textarea "hI i need helap with this order" at bounding box center [1231, 571] width 215 height 80
paste textarea "#SYMARE8_LE"
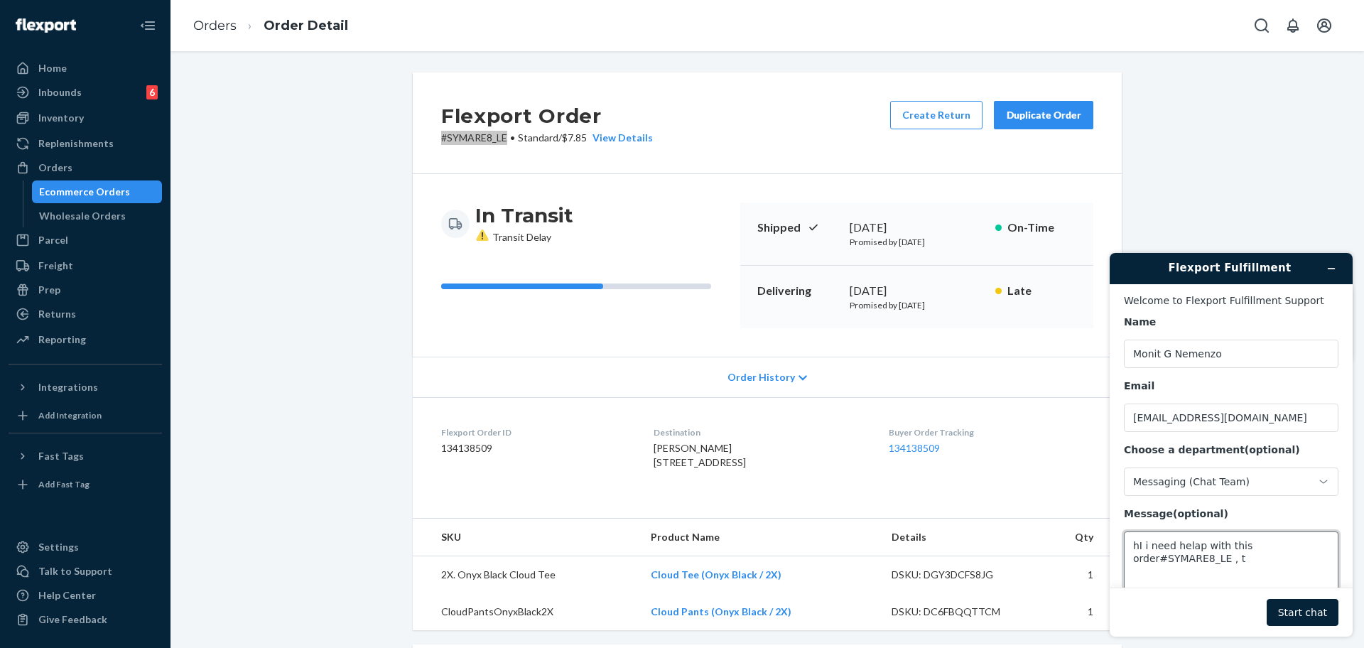
click at [1160, 559] on textarea "hI i need helap with this order#SYMARE8_LE , t" at bounding box center [1231, 571] width 215 height 80
click at [1163, 561] on textarea "hI i need helap with this order#SYMARE8_LE , t" at bounding box center [1231, 571] width 215 height 80
click at [1253, 563] on textarea "hI i need helap with this order# SYMARE8_LE , t" at bounding box center [1231, 571] width 215 height 80
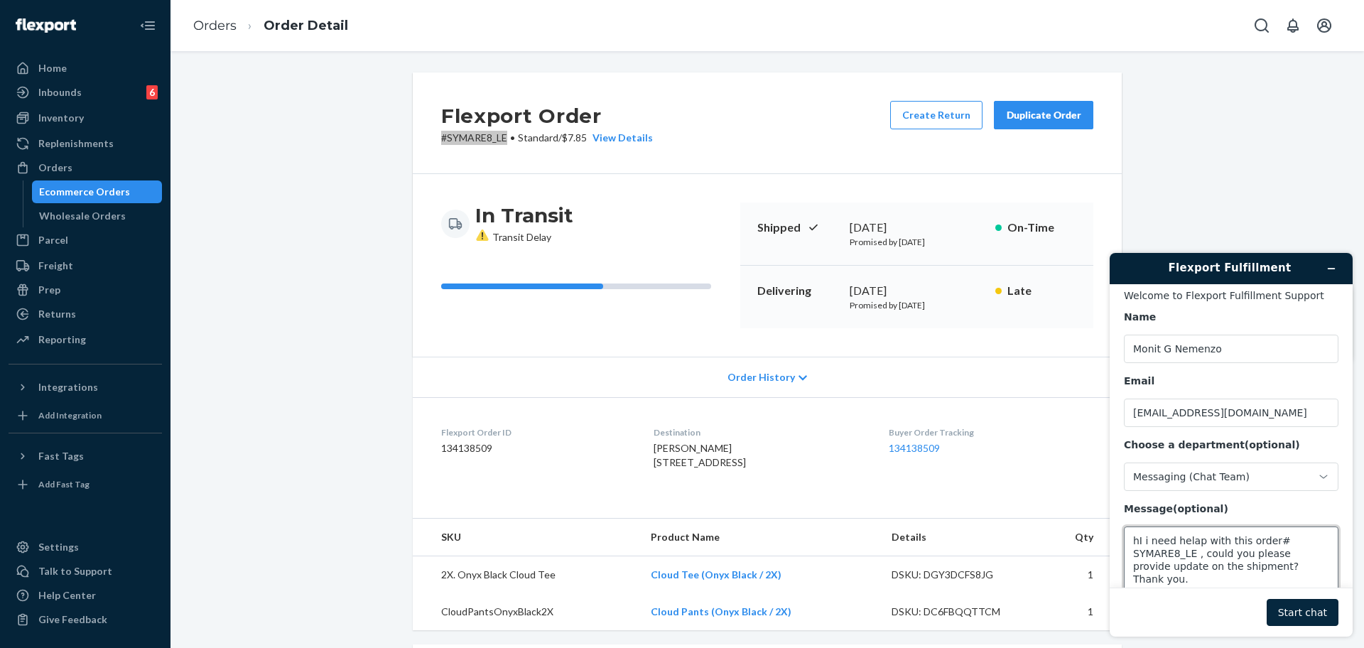
type textarea "hI i need helap with this order# SYMARE8_LE , could you please provide update o…"
click at [1322, 605] on button "Start chat" at bounding box center [1303, 612] width 72 height 27
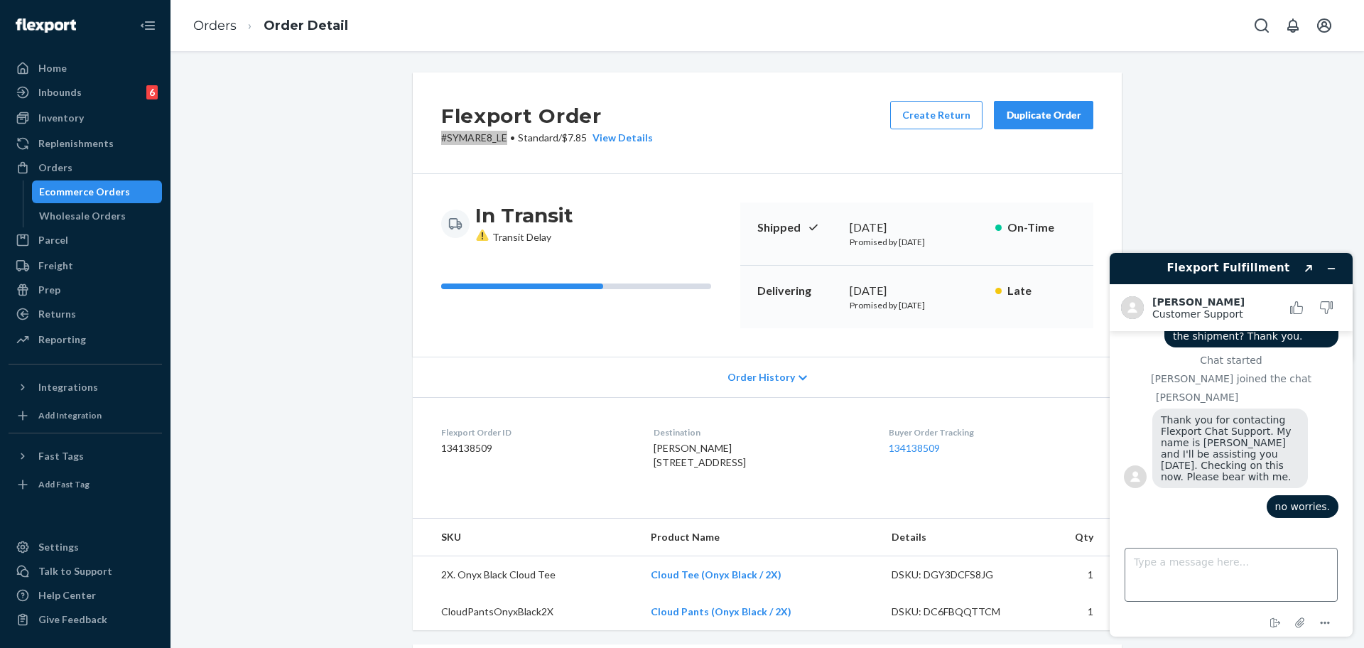
scroll to position [55, 0]
click at [1263, 572] on textarea "Type a message here..." at bounding box center [1231, 575] width 213 height 54
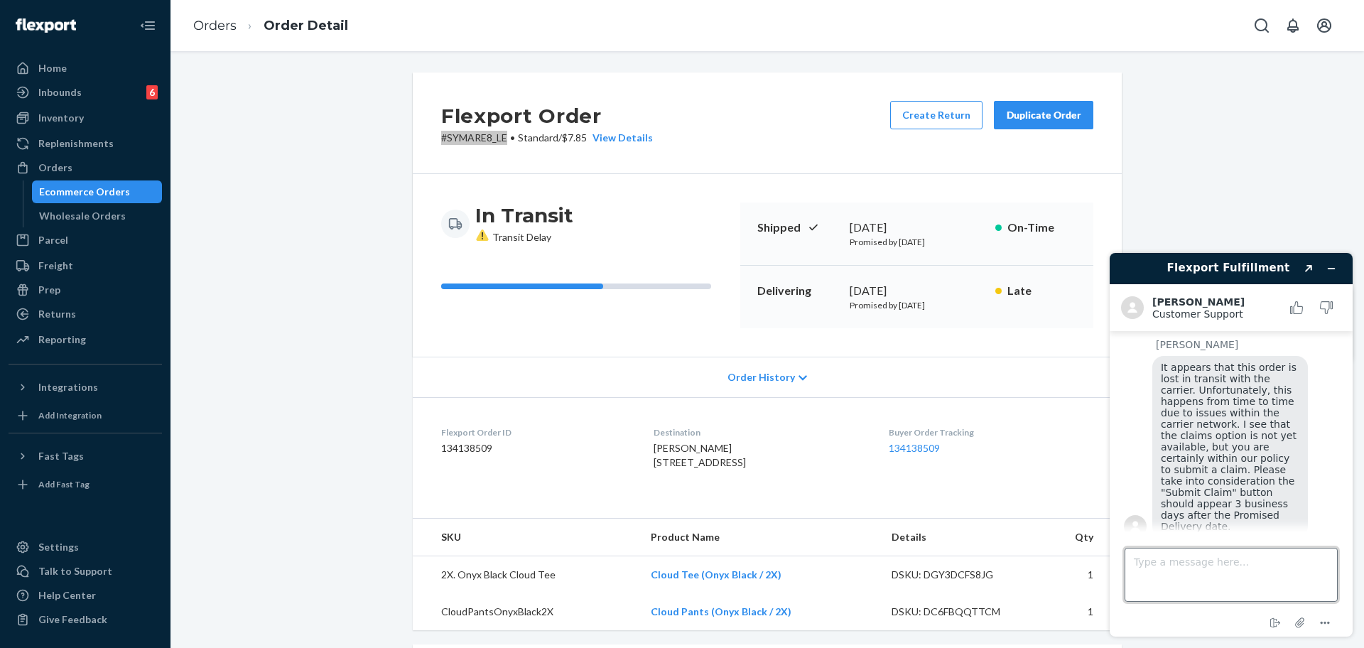
scroll to position [239, 0]
click at [1307, 268] on icon "Created with Sketch." at bounding box center [1309, 268] width 9 height 7
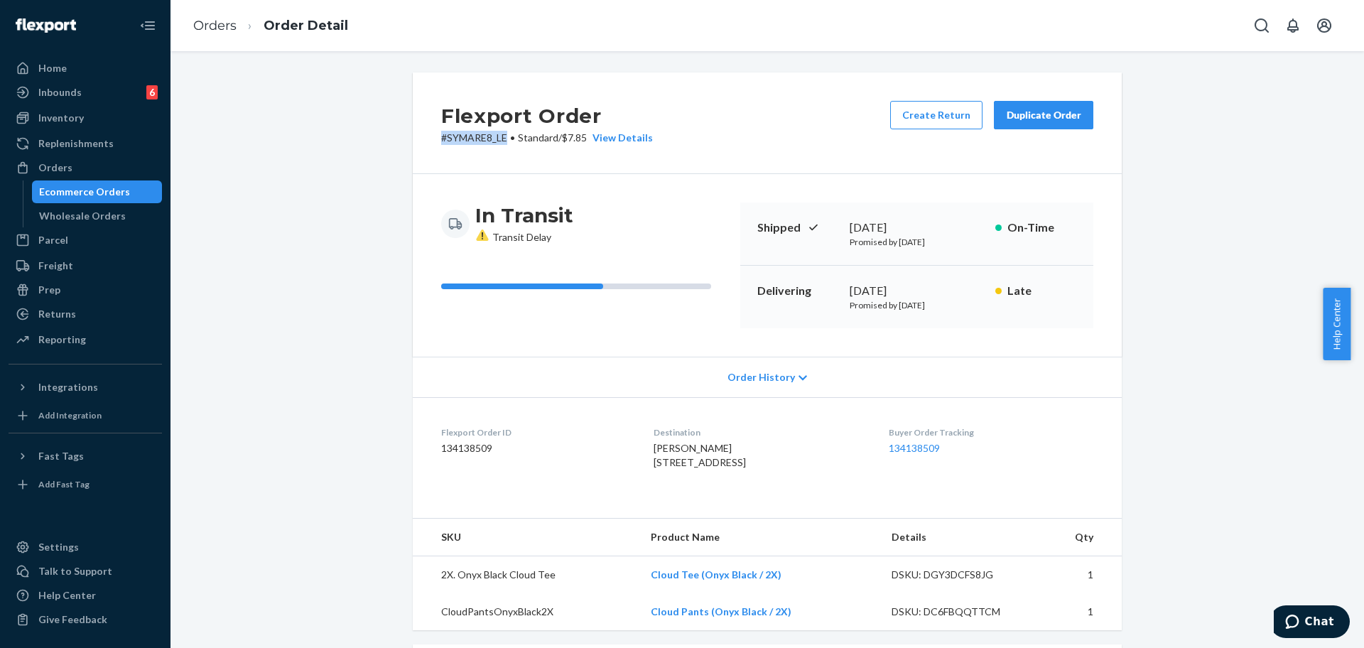
drag, startPoint x: 433, startPoint y: 503, endPoint x: 254, endPoint y: 205, distance: 348.0
click at [433, 503] on dl "Flexport Order ID 134138509 Destination Jacqueline Smith 2713 N Flower St Santa…" at bounding box center [767, 450] width 709 height 107
click at [1284, 626] on button "Chat" at bounding box center [1310, 621] width 80 height 33
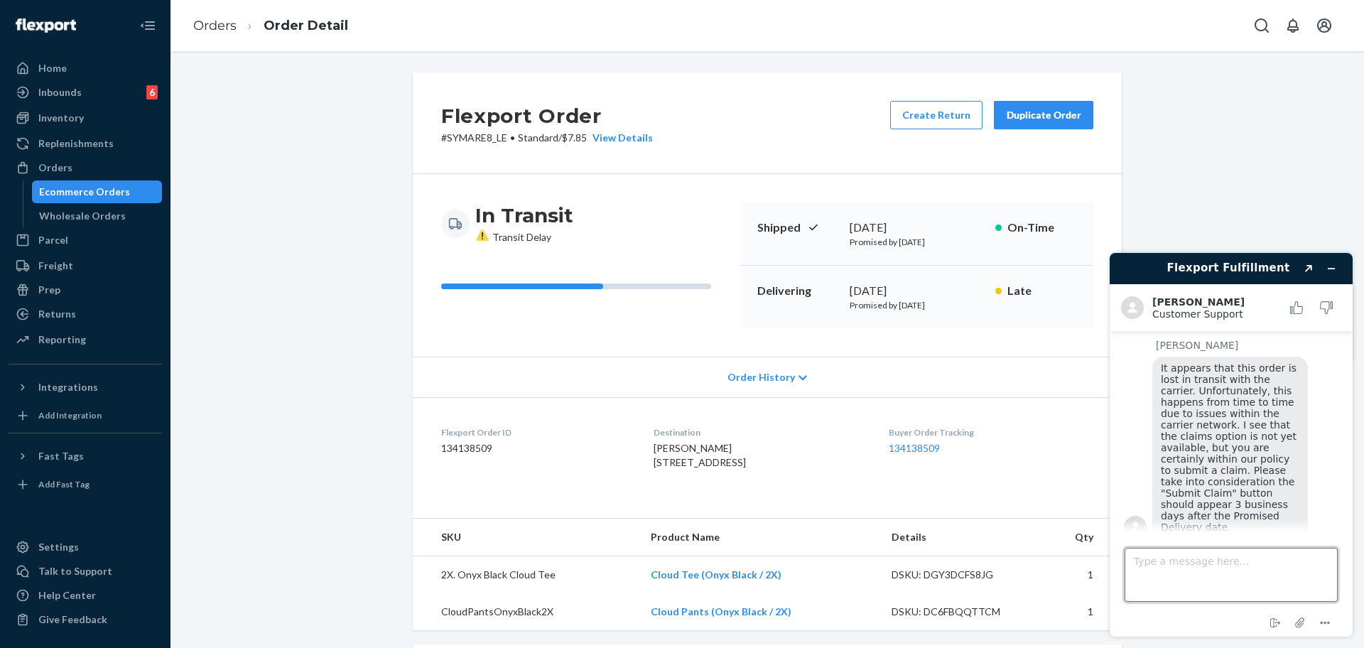
click at [1273, 586] on textarea "Type a message here..." at bounding box center [1231, 575] width 213 height 54
type textarea "thank you for the update"
type textarea "thank you so much. that's it for now."
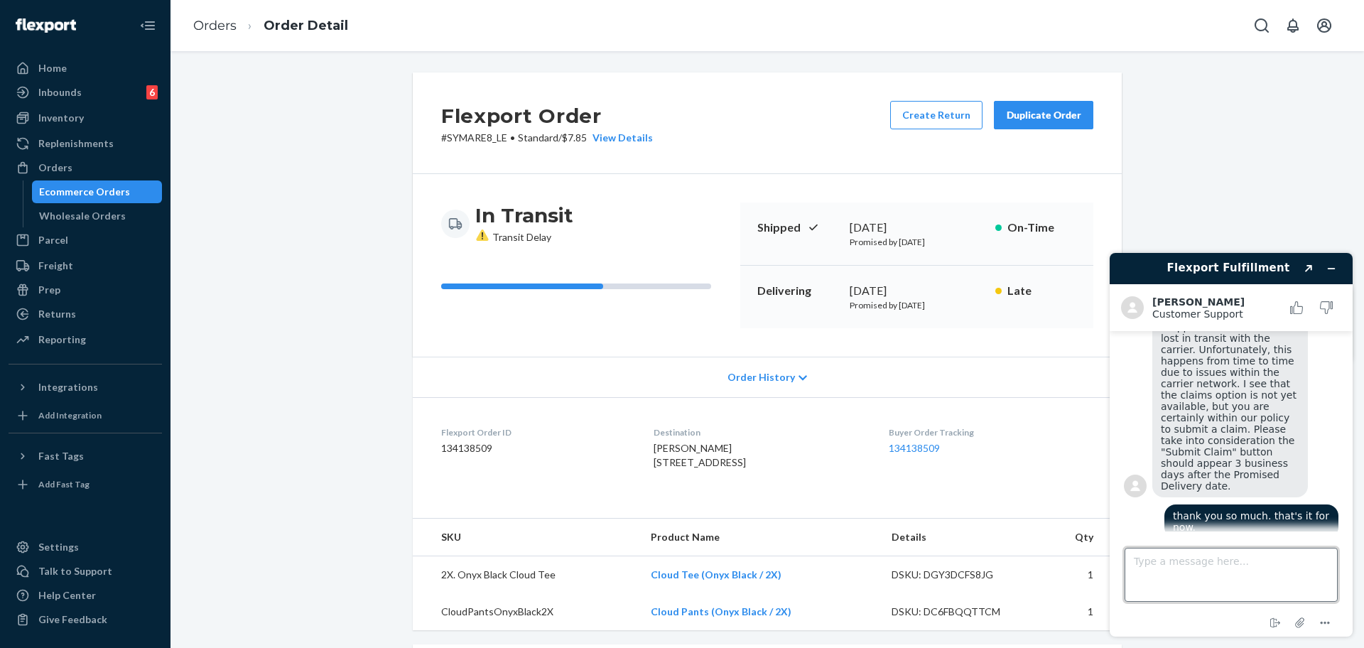
scroll to position [280, 0]
type textarea "a"
type textarea "have a great"
type textarea "I am all set for now."
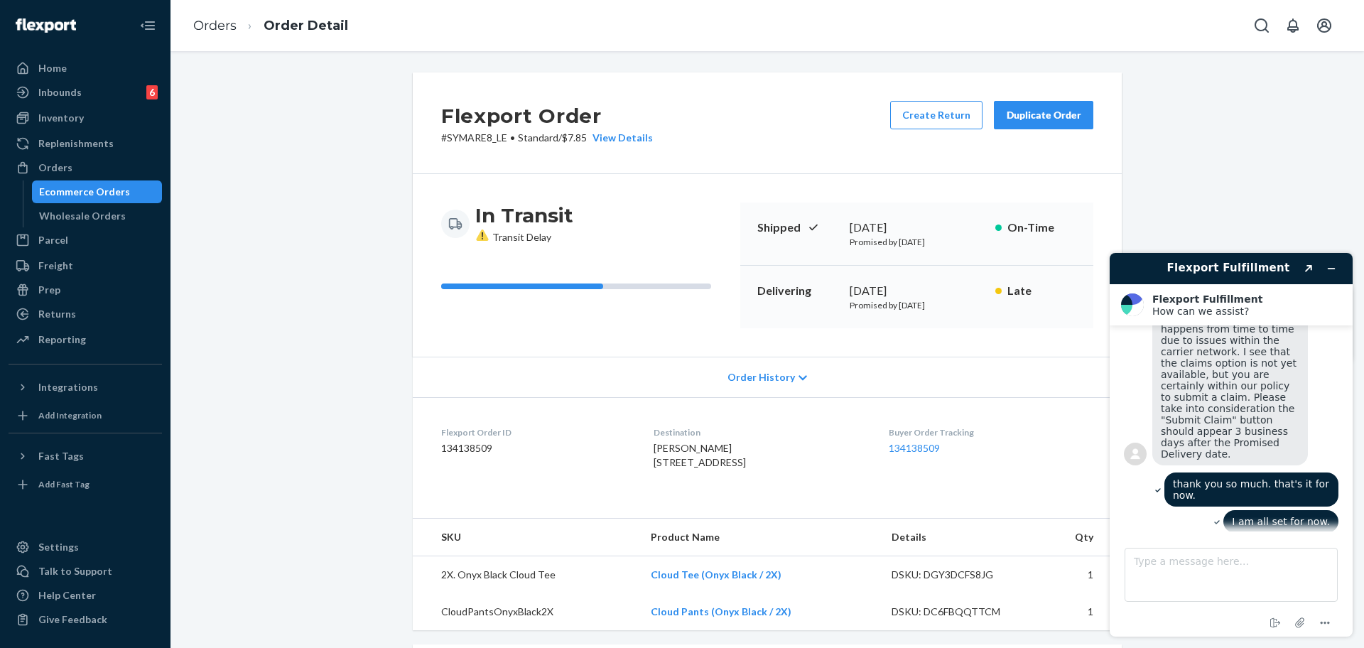
scroll to position [495, 0]
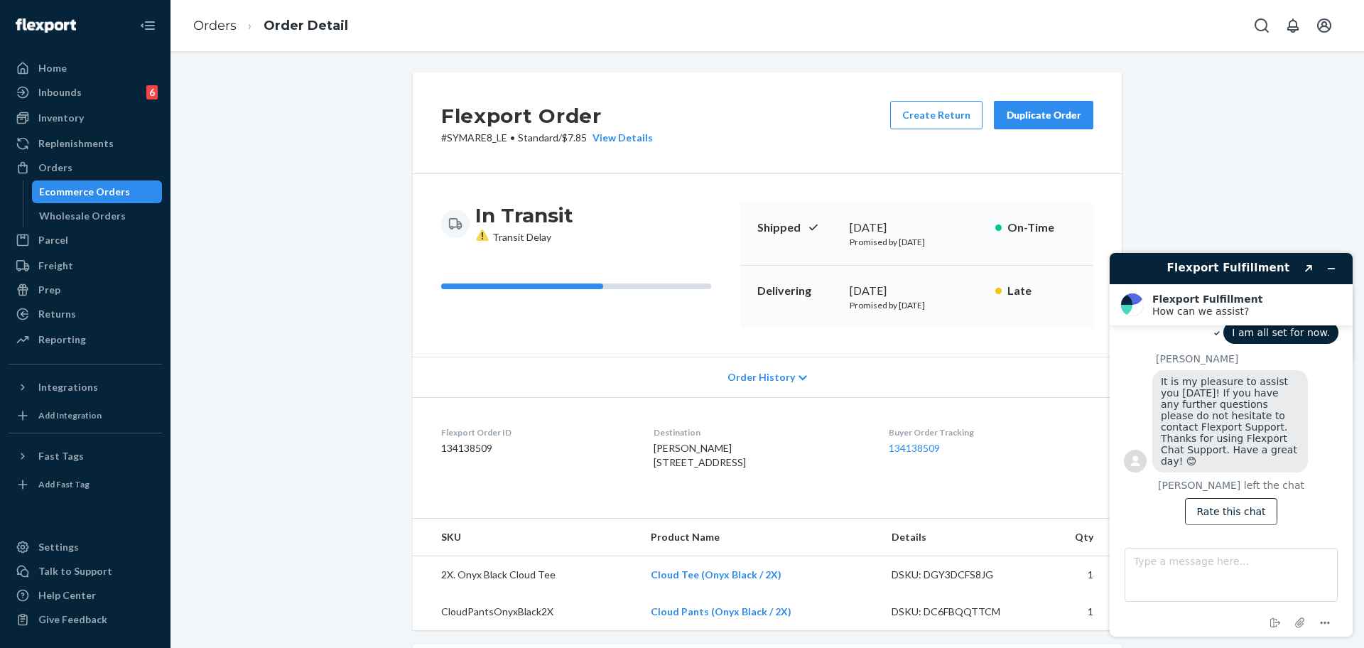
click at [1015, 106] on button "Duplicate Order" at bounding box center [1043, 115] width 99 height 28
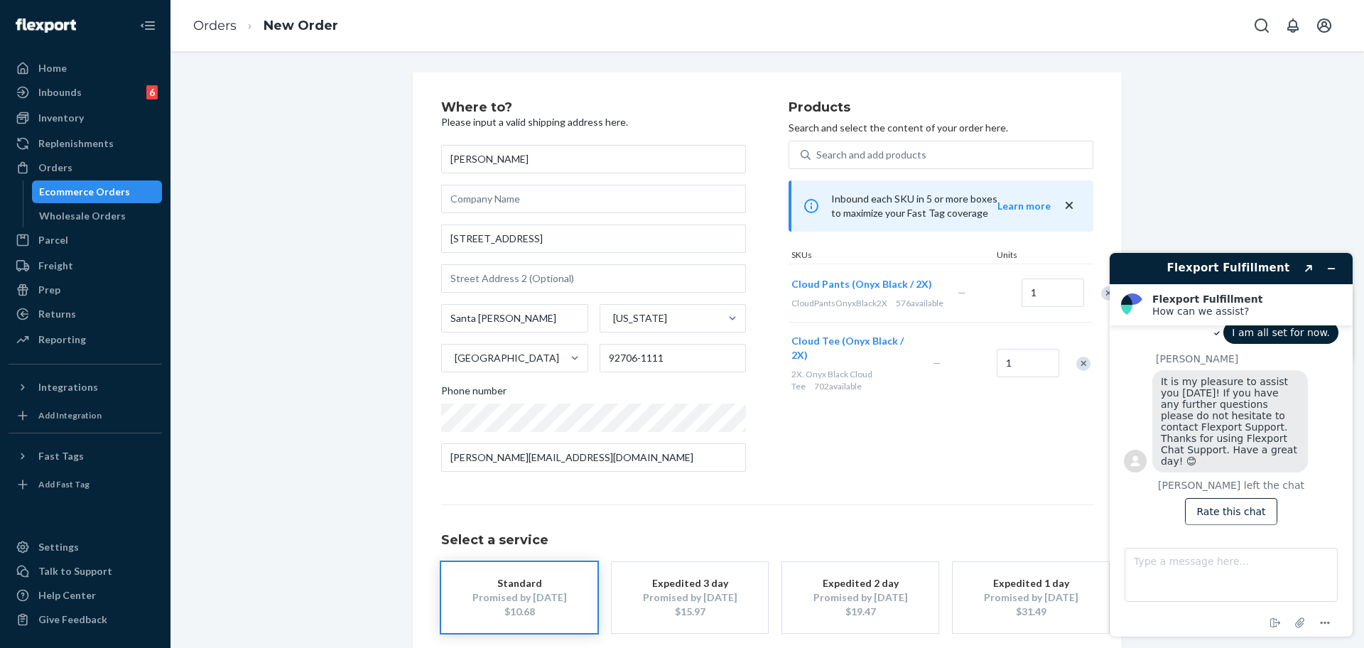
click at [1346, 279] on header "Flexport Fulfillment Created with Sketch." at bounding box center [1231, 268] width 243 height 31
click at [1336, 265] on icon "Minimize widget" at bounding box center [1332, 269] width 10 height 10
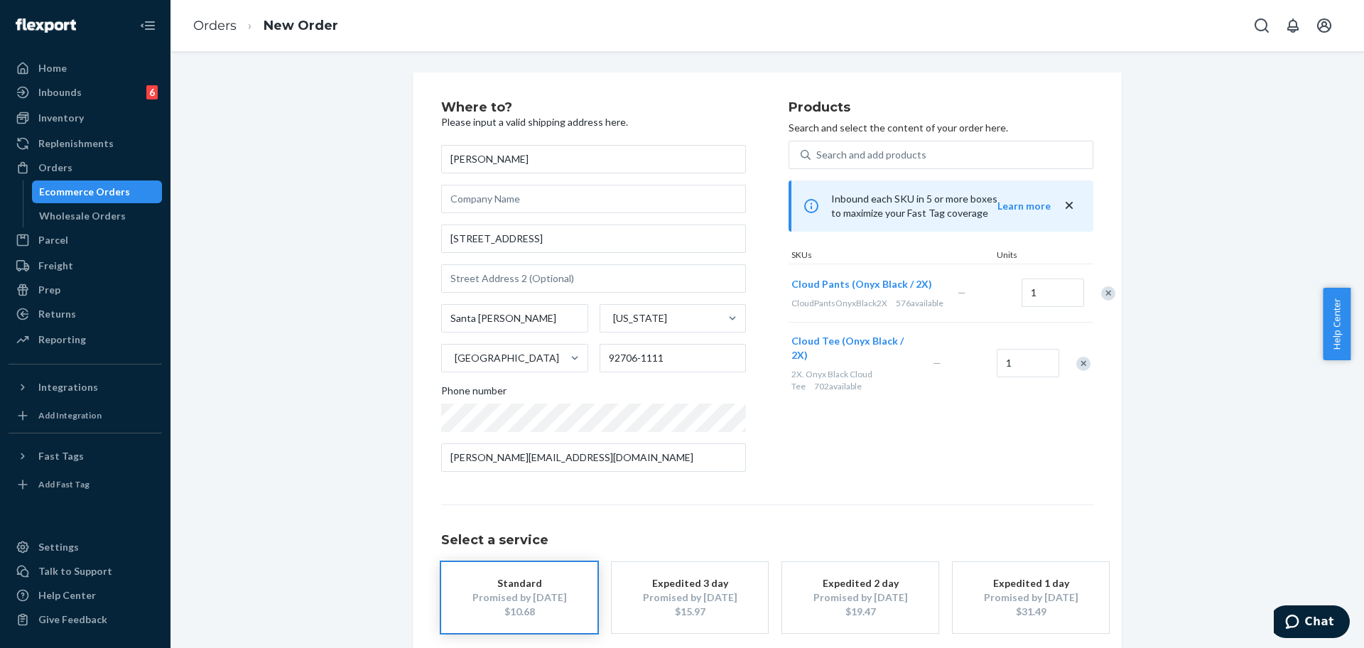
drag, startPoint x: 1356, startPoint y: 316, endPoint x: 1363, endPoint y: 513, distance: 196.9
click at [1350, 507] on body "Home Inbounds 6 Shipping Plans Problems 6 Inventory Products Replenishments Ord…" at bounding box center [682, 324] width 1364 height 648
click at [1265, 531] on div "Where to? Please input a valid shipping address here. Jacqueline Smith 2713 N F…" at bounding box center [767, 395] width 1172 height 646
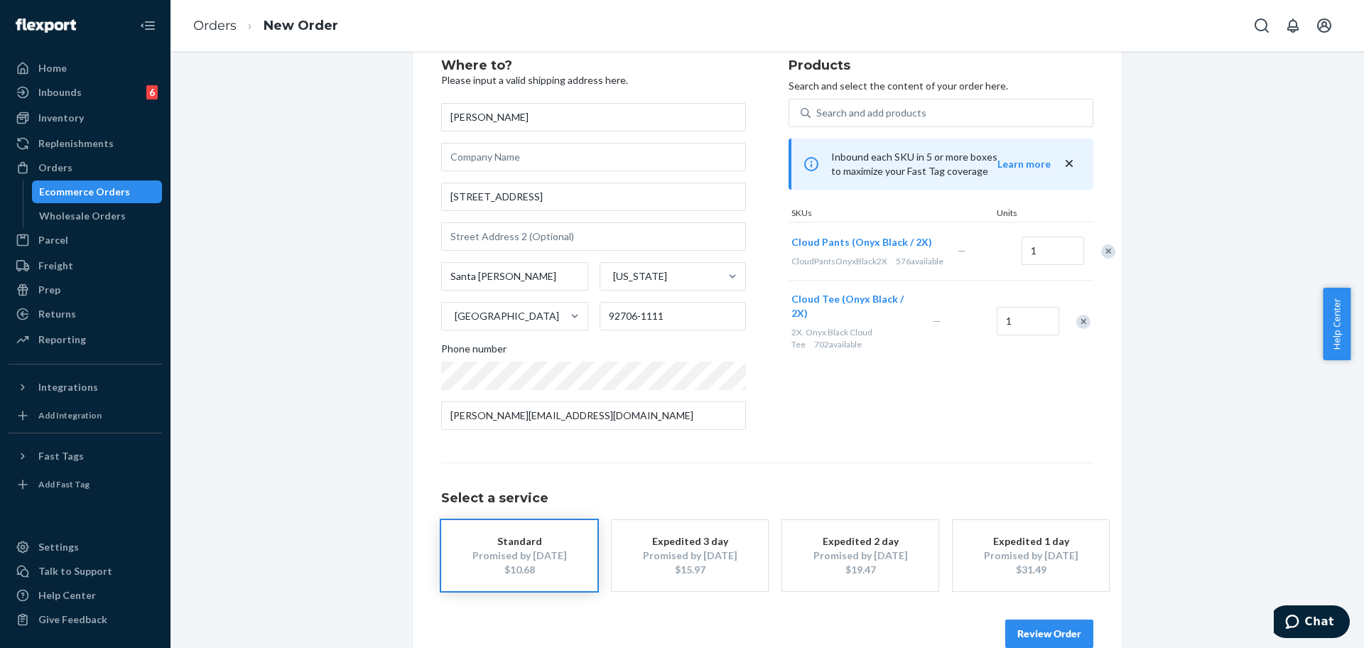
scroll to position [58, 0]
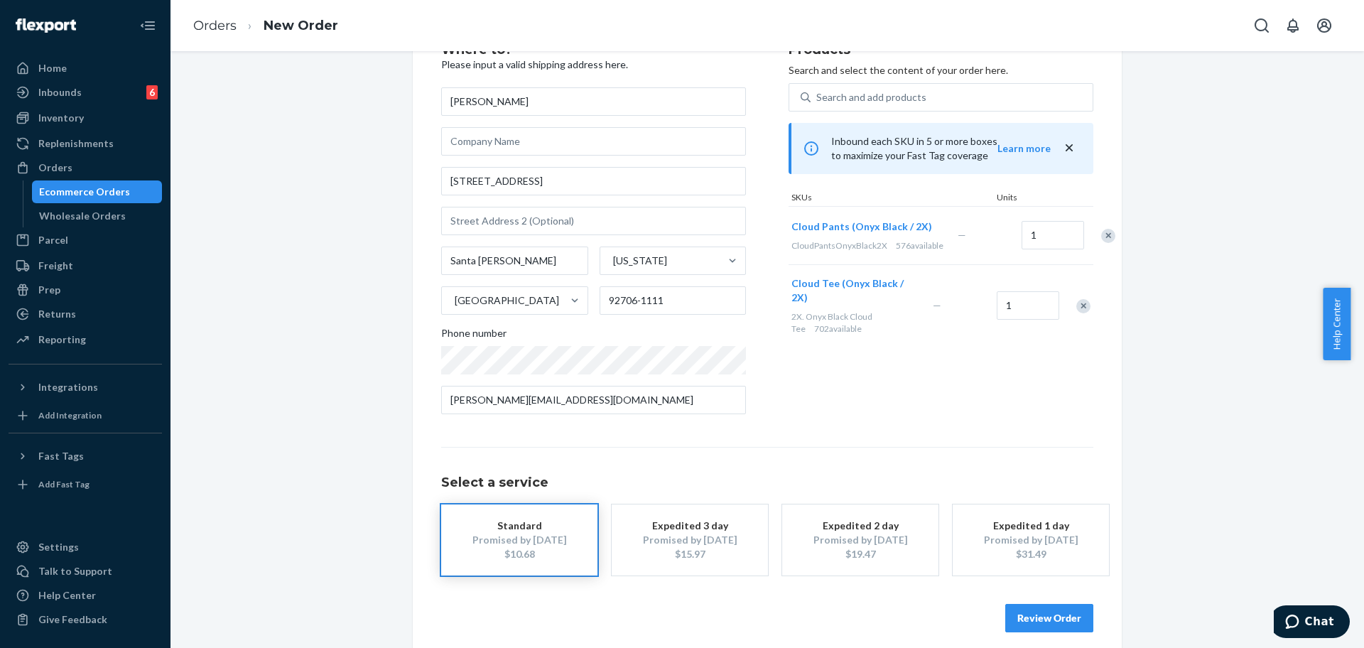
click at [1049, 607] on button "Review Order" at bounding box center [1049, 618] width 88 height 28
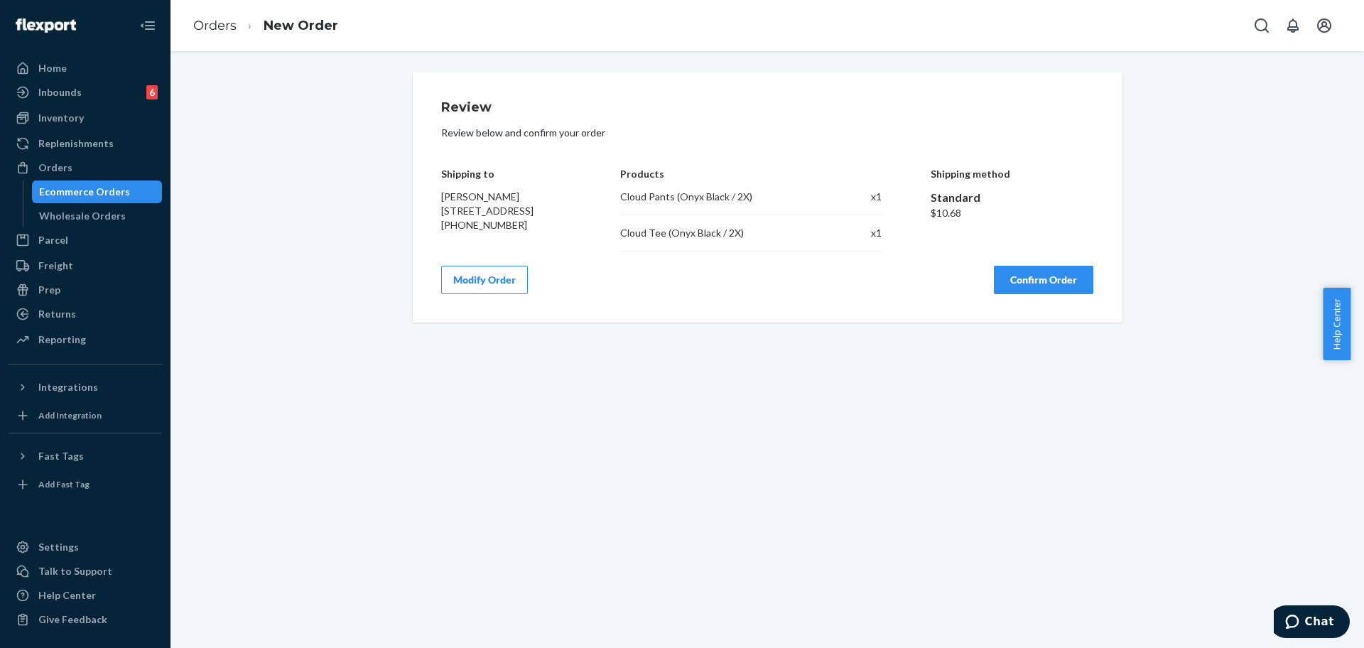
click at [1046, 276] on button "Confirm Order" at bounding box center [1043, 280] width 99 height 28
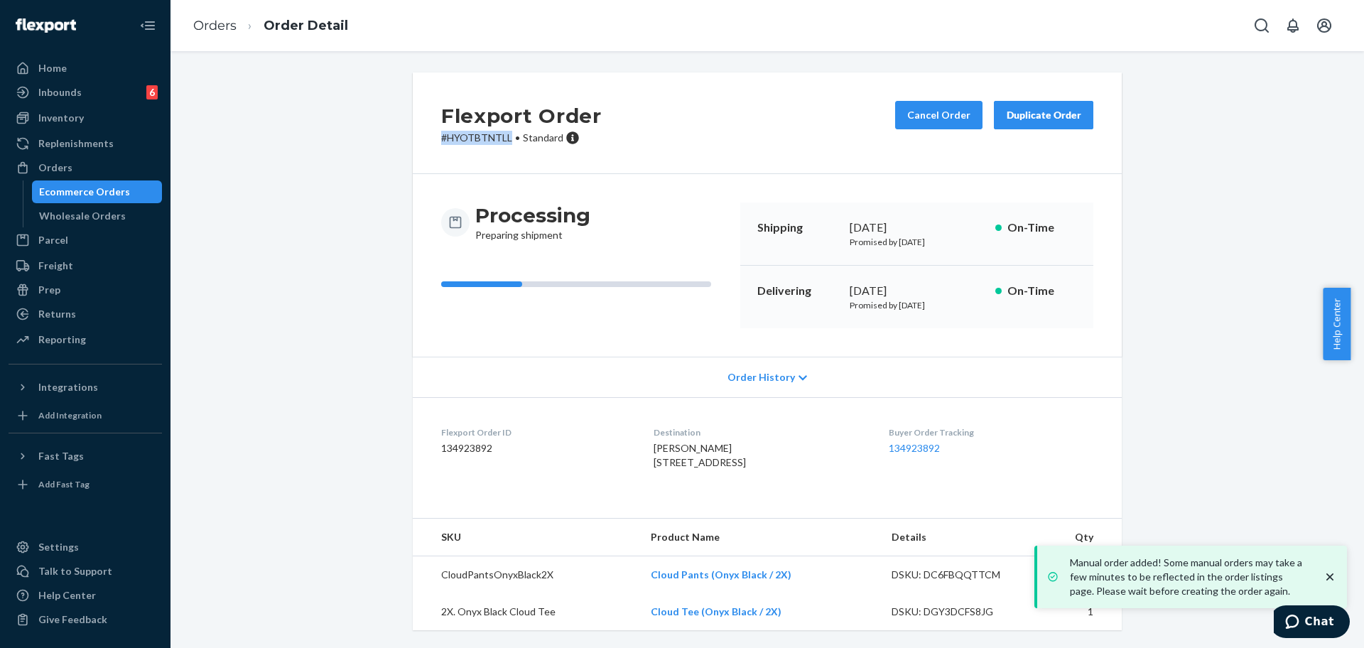
drag, startPoint x: 436, startPoint y: 132, endPoint x: 502, endPoint y: 141, distance: 66.6
click at [502, 141] on p "# HYOTBTNTLL • Standard" at bounding box center [521, 138] width 161 height 14
